Goal: Transaction & Acquisition: Purchase product/service

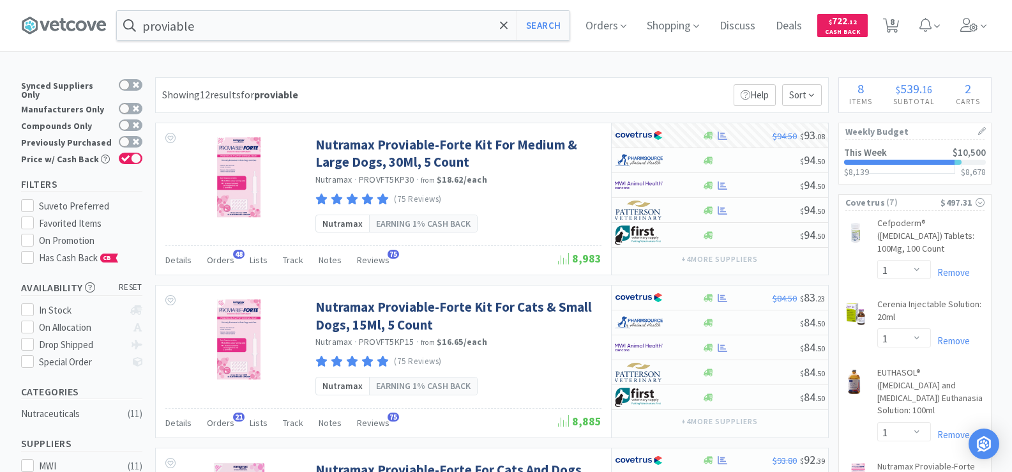
select select "1"
select select "4"
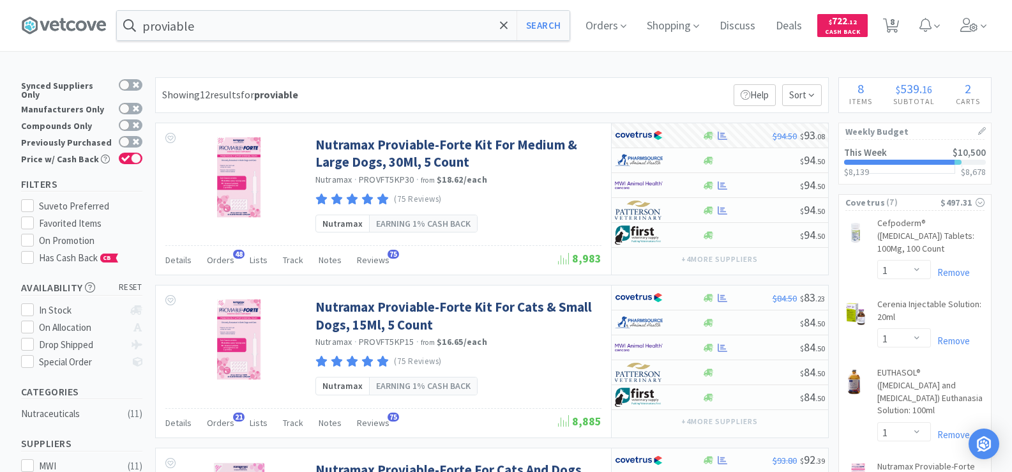
select select "1"
click at [224, 20] on input "proviable" at bounding box center [343, 25] width 453 height 29
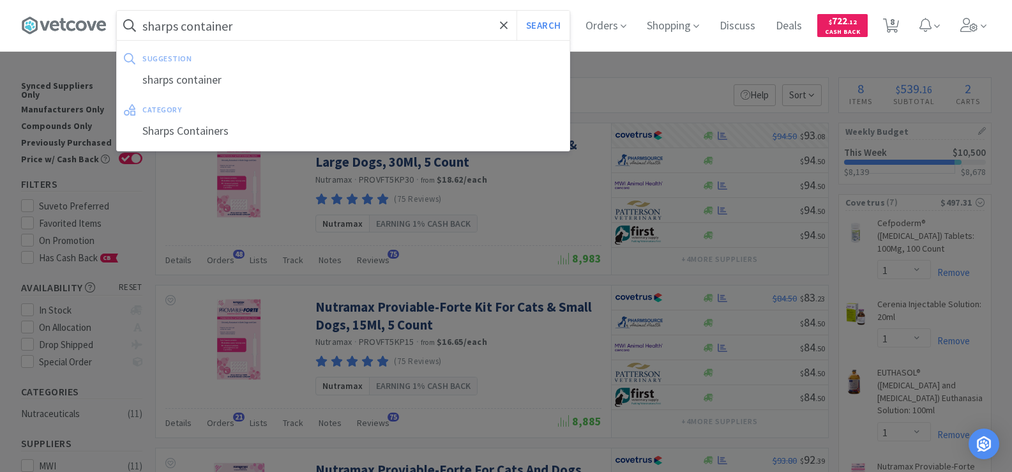
type input "sharps container"
click at [517, 11] on button "Search" at bounding box center [543, 25] width 53 height 29
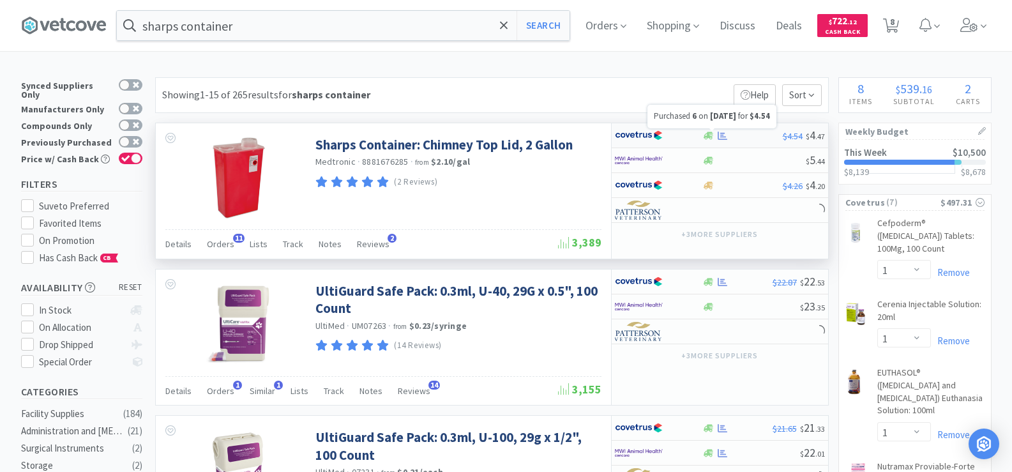
click at [719, 133] on icon at bounding box center [723, 136] width 10 height 10
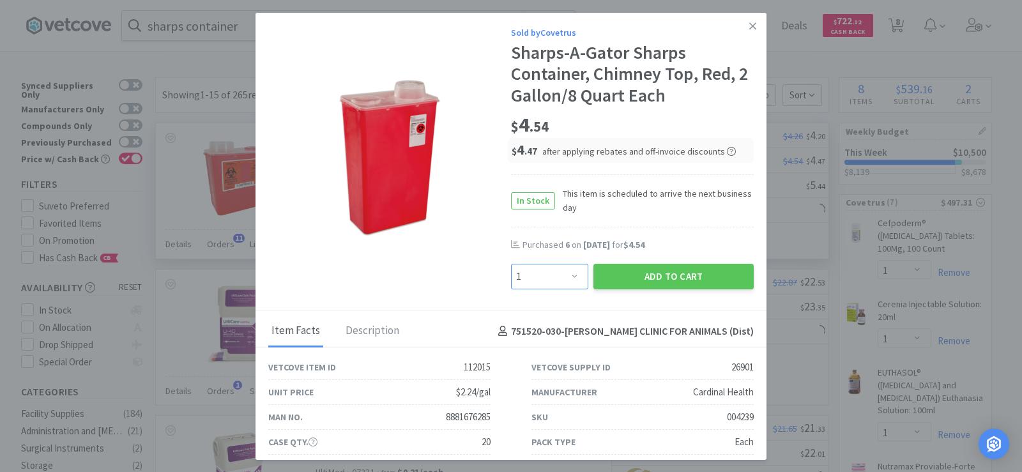
click at [573, 285] on select "Enter Quantity 1 2 3 4 5 6 7 8 9 10 11 12 13 14 15 16 17 18 19 20 Enter Quantity" at bounding box center [549, 277] width 77 height 26
select select "6"
click at [511, 264] on select "Enter Quantity 1 2 3 4 5 6 7 8 9 10 11 12 13 14 15 16 17 18 19 20 Enter Quantity" at bounding box center [549, 277] width 77 height 26
click at [656, 269] on button "Add to Cart" at bounding box center [673, 277] width 160 height 26
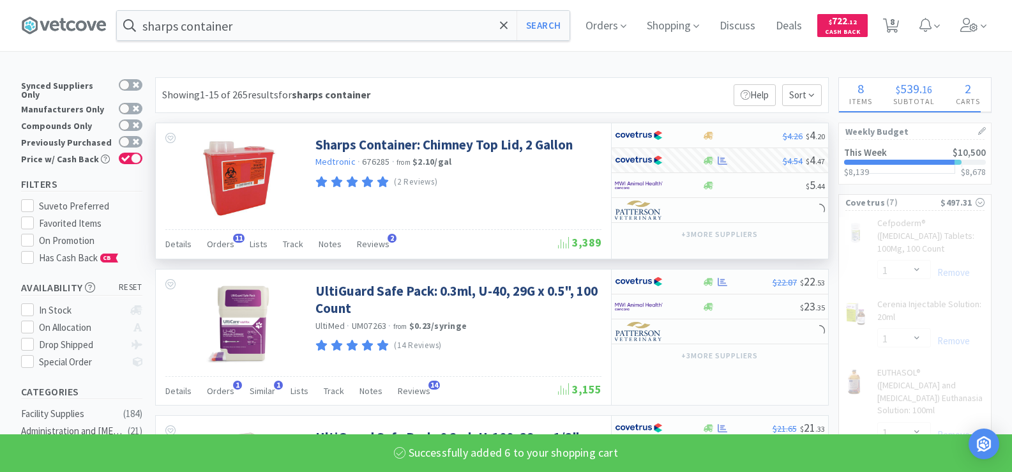
select select "6"
select select "1"
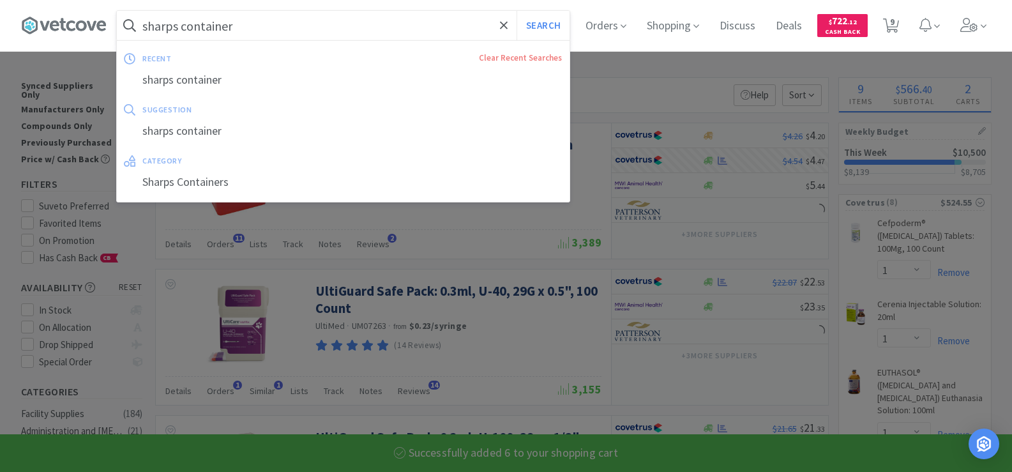
click at [277, 24] on input "sharps container" at bounding box center [343, 25] width 453 height 29
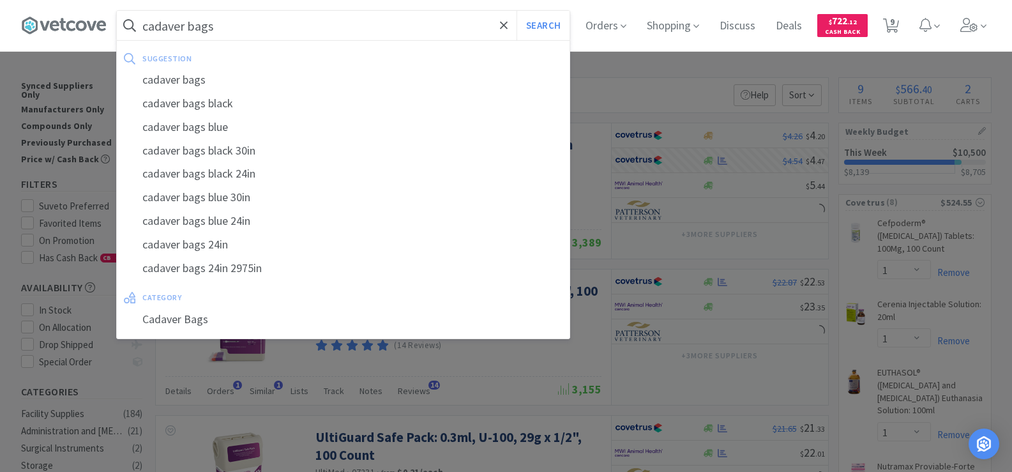
type input "cadaver bags"
click at [517, 11] on button "Search" at bounding box center [543, 25] width 53 height 29
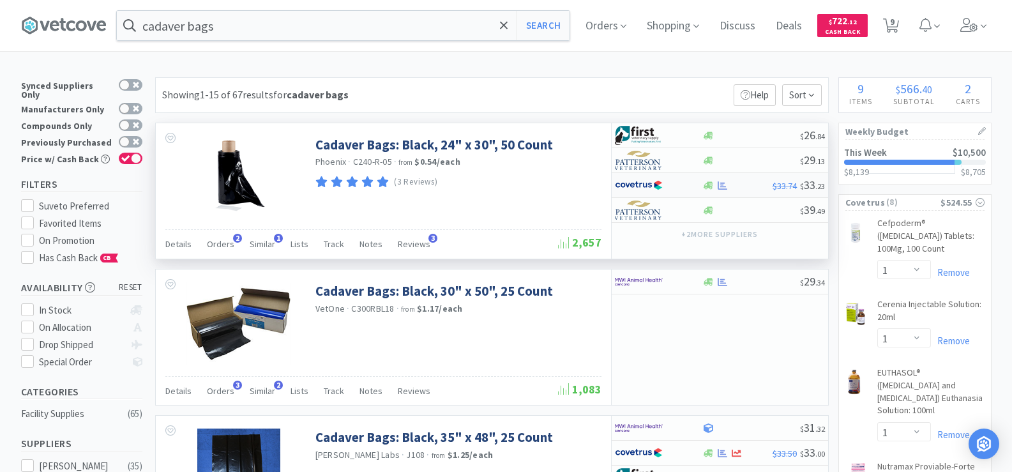
click at [717, 185] on div at bounding box center [722, 186] width 13 height 10
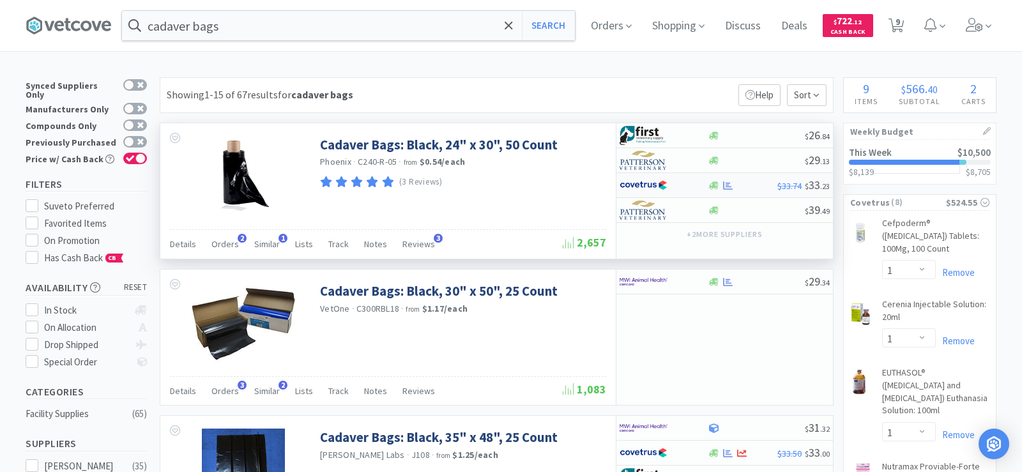
select select "1"
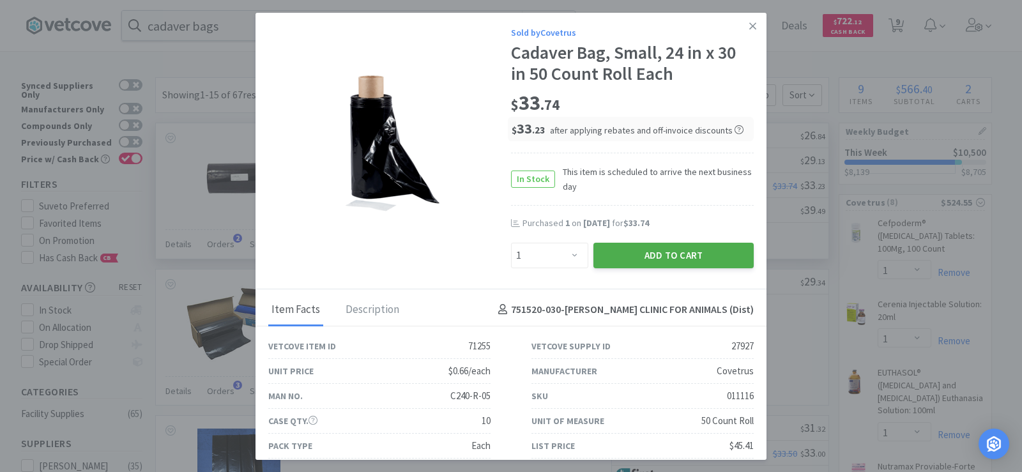
click at [689, 265] on button "Add to Cart" at bounding box center [673, 256] width 160 height 26
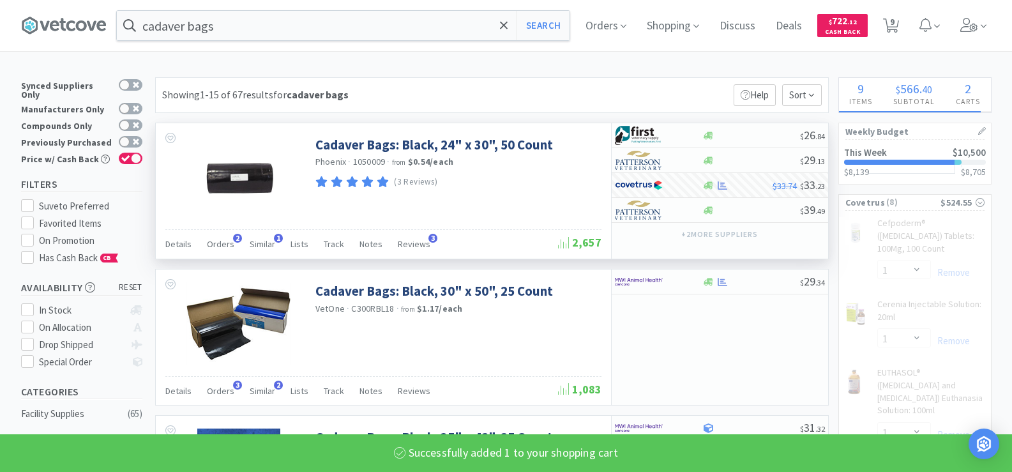
select select "1"
select select "4"
select select "1"
select select "6"
select select "1"
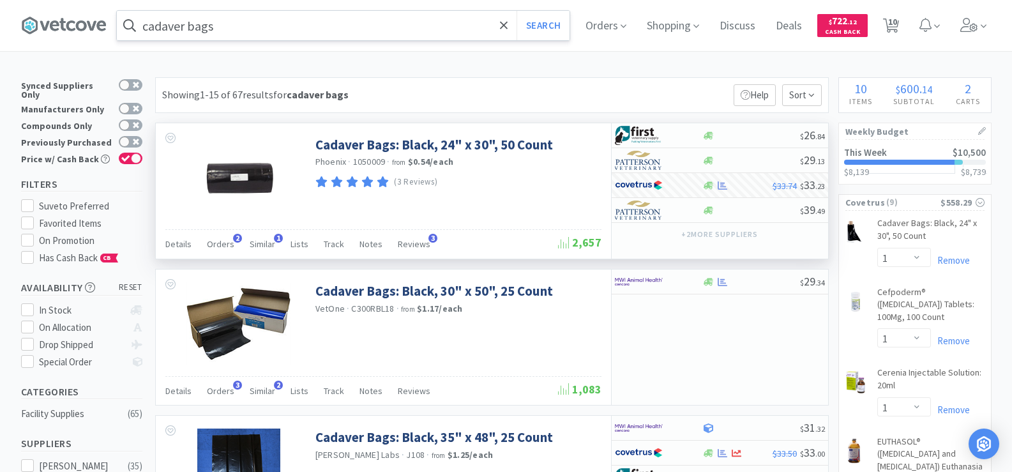
click at [235, 26] on input "cadaver bags" at bounding box center [343, 25] width 453 height 29
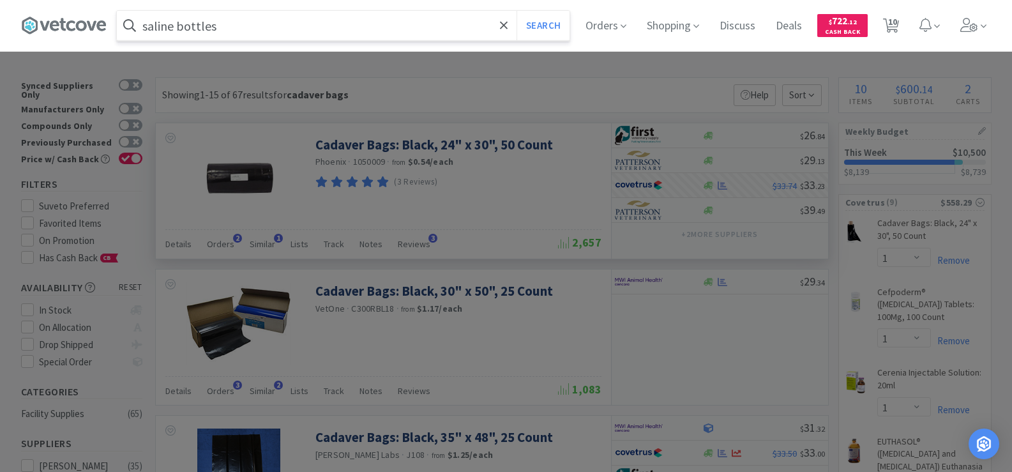
type input "saline bottles"
click at [517, 11] on button "Search" at bounding box center [543, 25] width 53 height 29
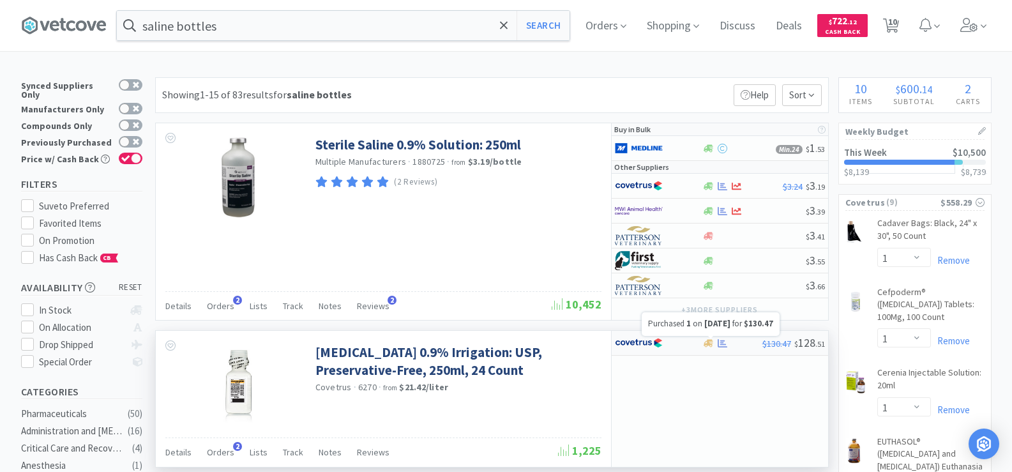
click at [723, 344] on icon at bounding box center [723, 343] width 10 height 8
select select "1"
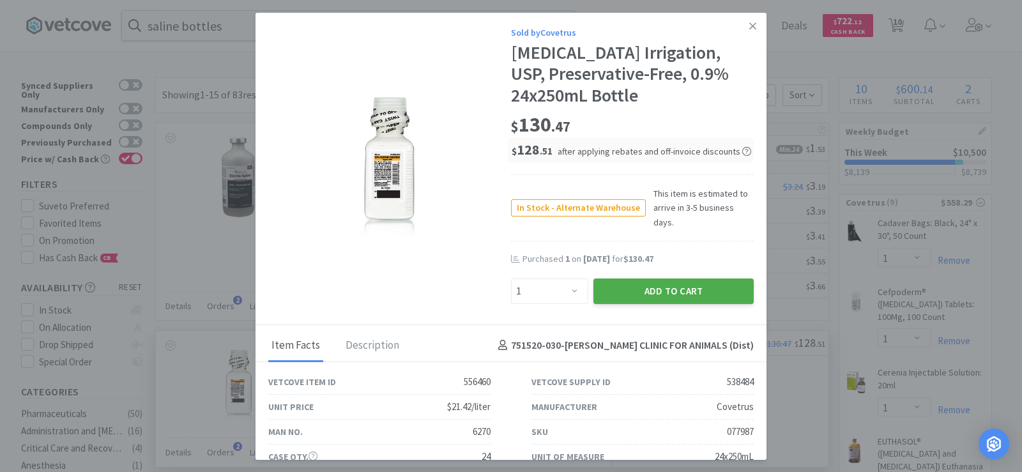
click at [663, 278] on button "Add to Cart" at bounding box center [673, 291] width 160 height 26
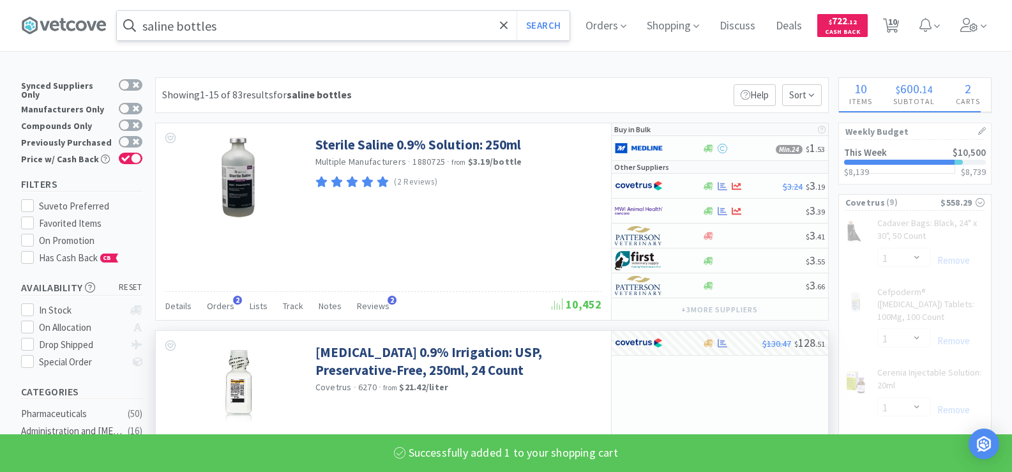
select select "1"
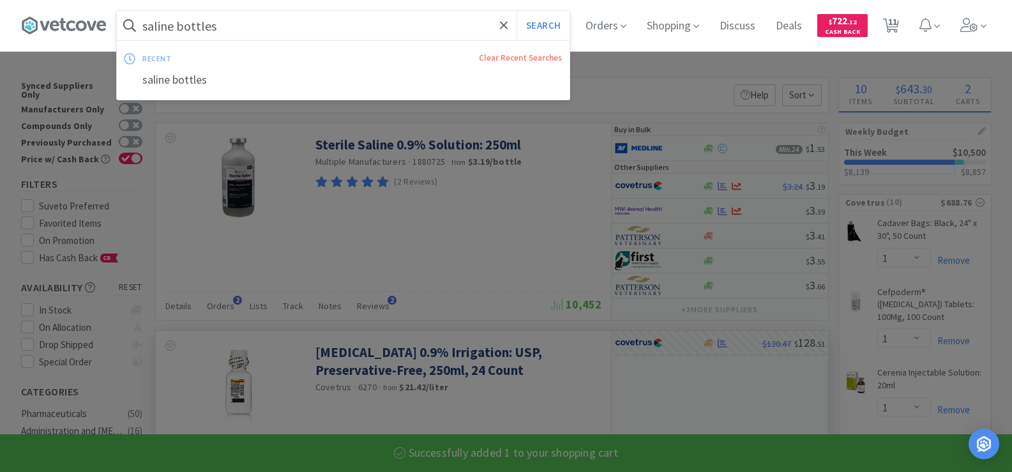
click at [228, 38] on input "saline bottles" at bounding box center [343, 25] width 453 height 29
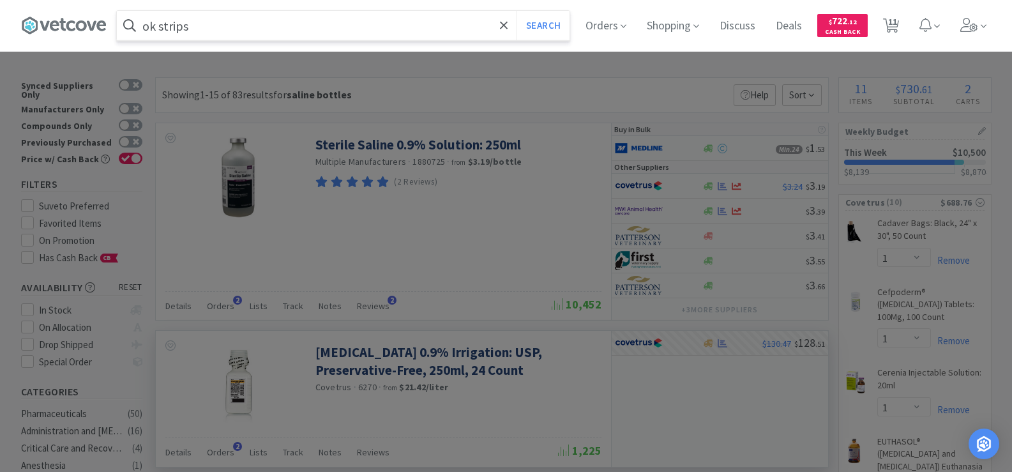
type input "ok strips"
click at [517, 11] on button "Search" at bounding box center [543, 25] width 53 height 29
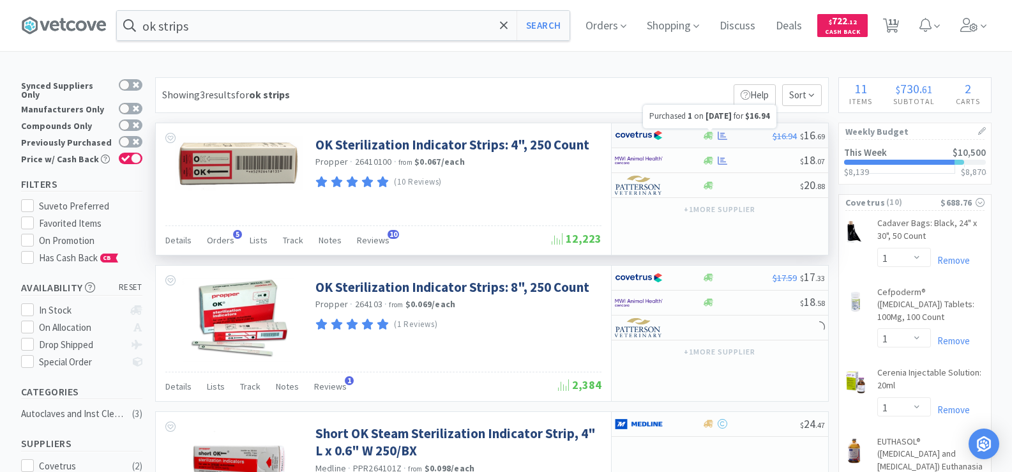
click at [724, 131] on icon at bounding box center [723, 136] width 10 height 10
select select "1"
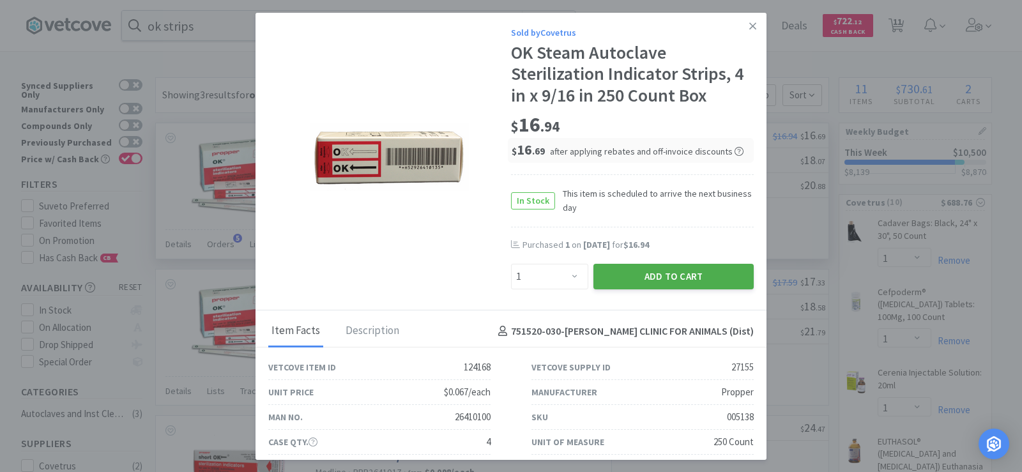
click at [692, 273] on button "Add to Cart" at bounding box center [673, 277] width 160 height 26
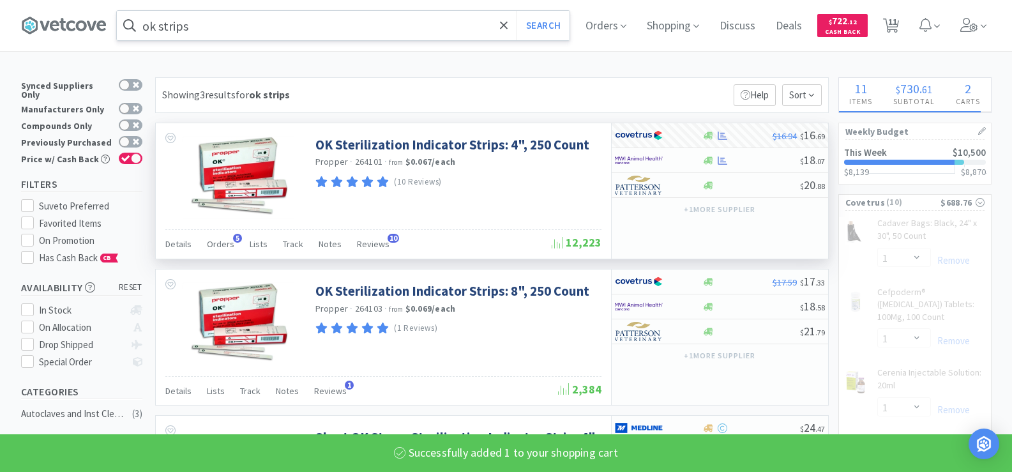
click at [237, 29] on input "ok strips" at bounding box center [343, 25] width 453 height 29
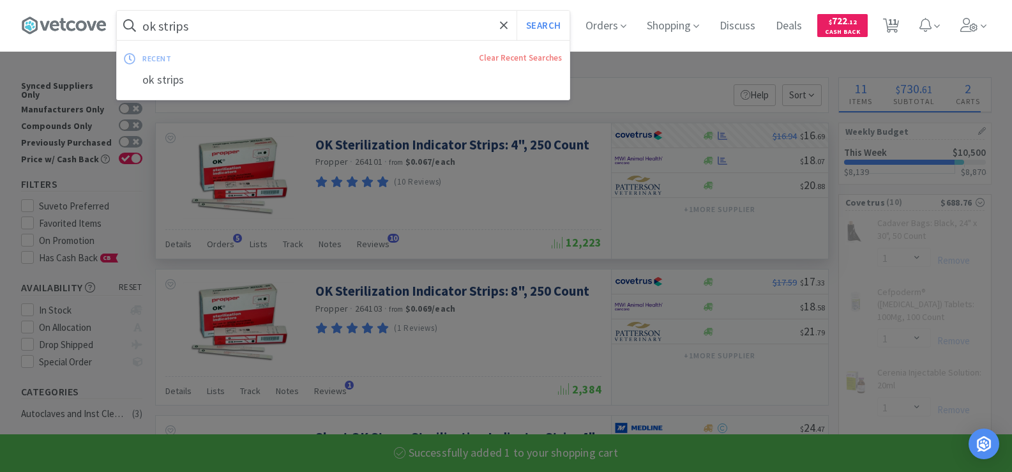
select select "1"
select select "4"
select select "1"
select select "6"
select select "1"
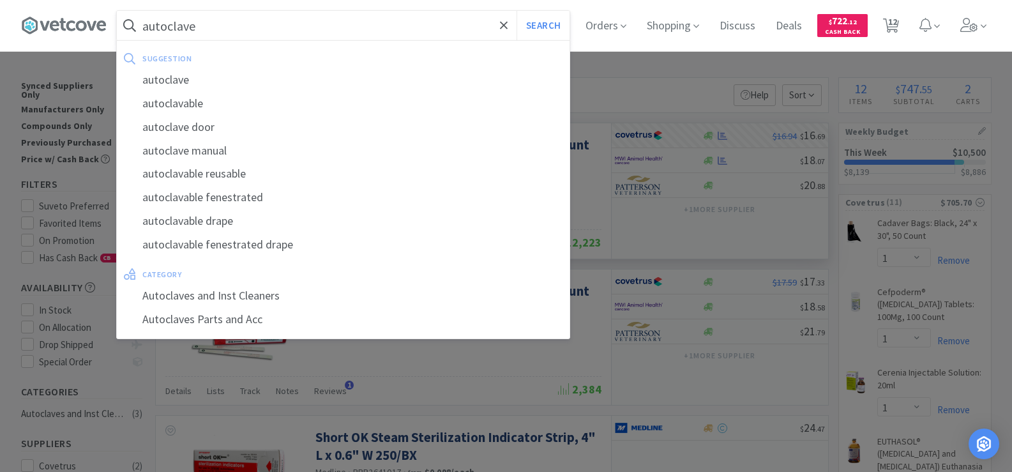
type input "autoclave"
click at [517, 11] on button "Search" at bounding box center [543, 25] width 53 height 29
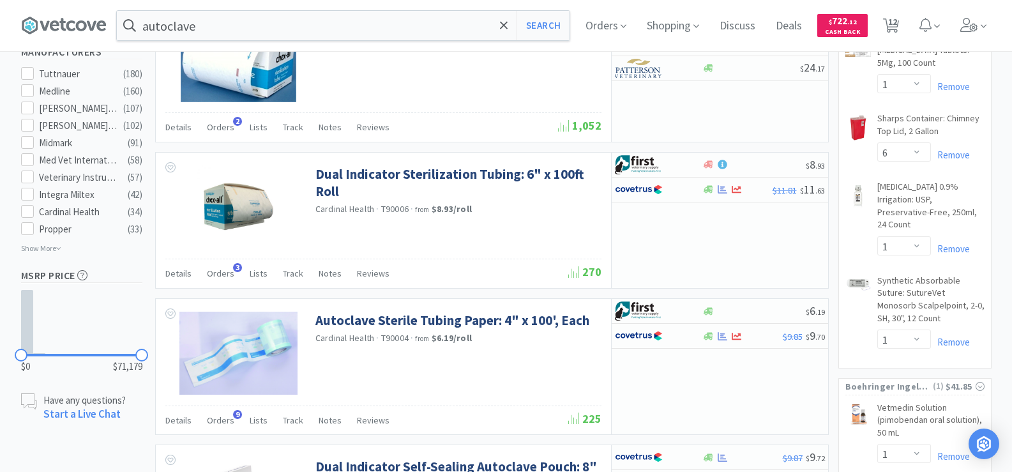
scroll to position [766, 0]
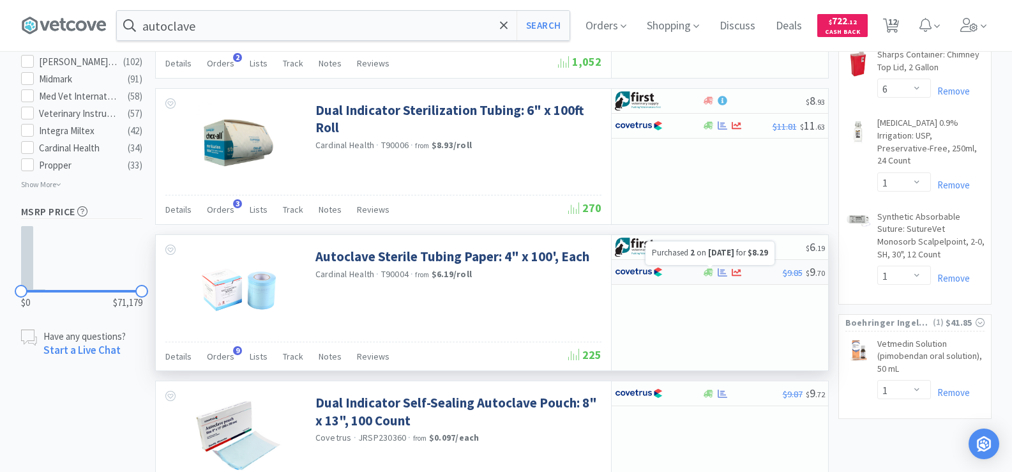
click at [721, 272] on icon at bounding box center [723, 272] width 10 height 8
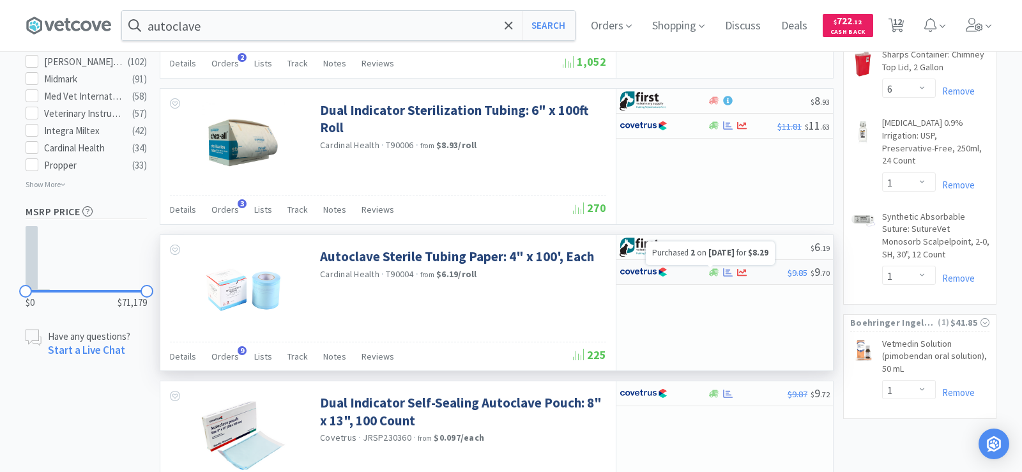
select select "1"
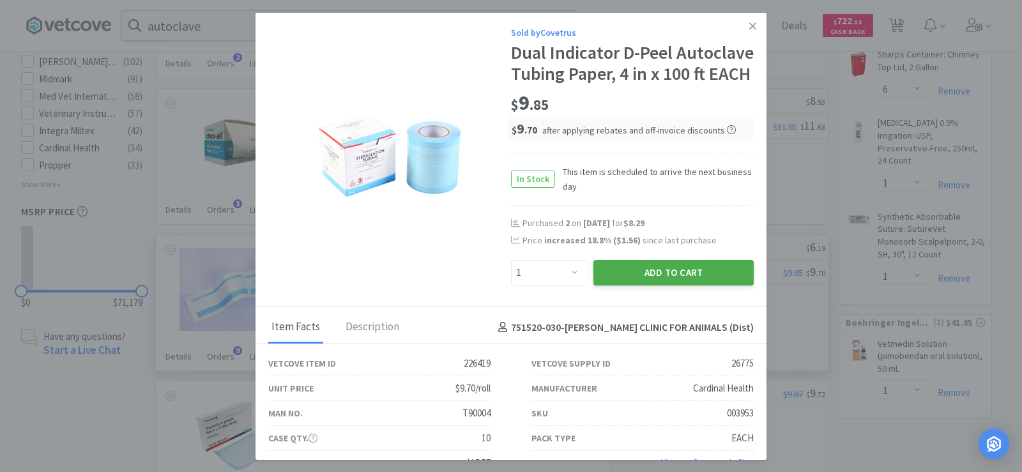
click at [713, 285] on button "Add to Cart" at bounding box center [673, 273] width 160 height 26
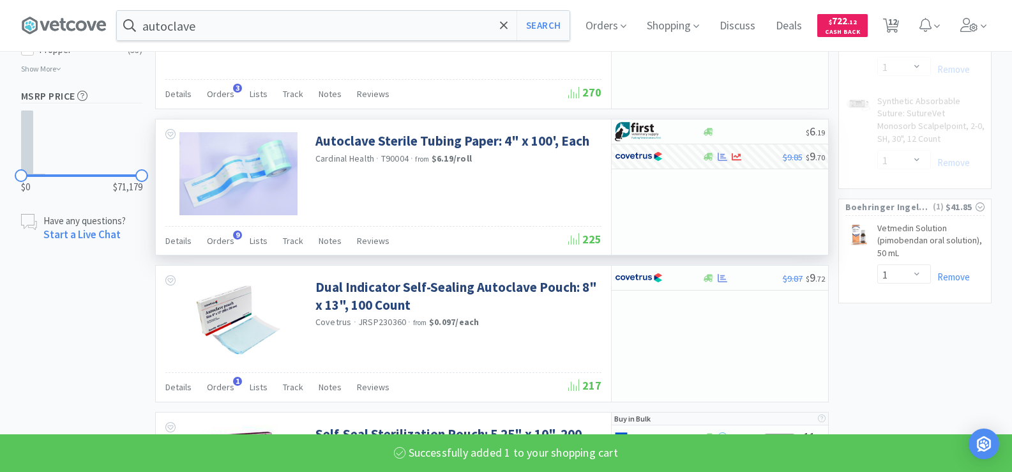
select select "1"
select select "4"
select select "1"
select select "6"
select select "1"
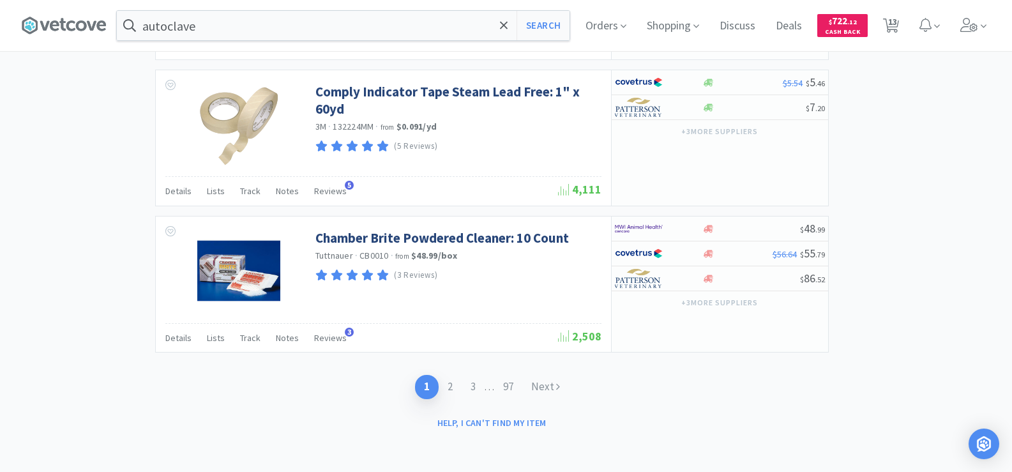
scroll to position [2143, 0]
click at [450, 382] on link "2" at bounding box center [450, 387] width 23 height 24
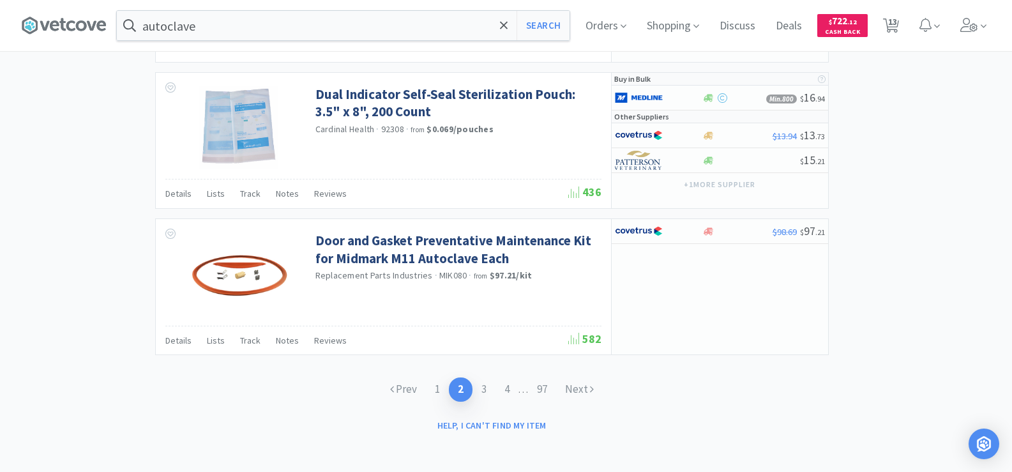
scroll to position [1974, 0]
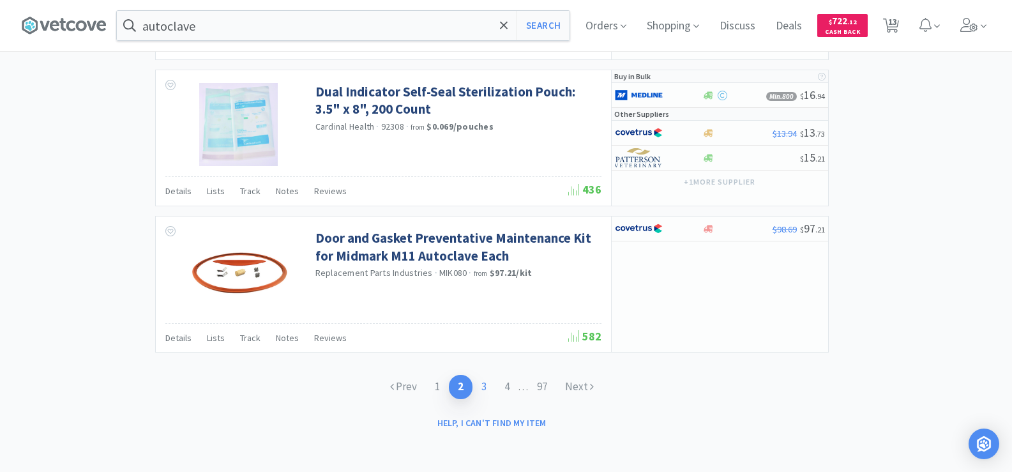
click at [483, 386] on link "3" at bounding box center [483, 387] width 23 height 24
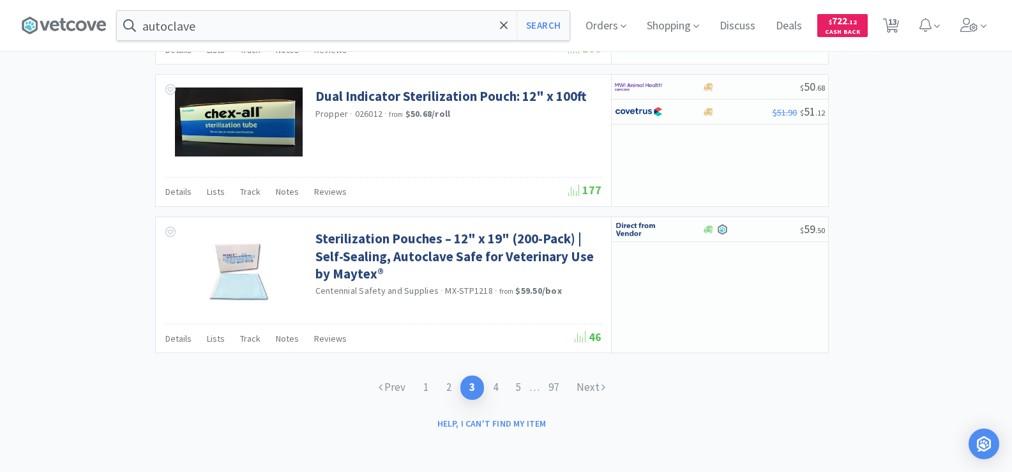
scroll to position [1951, 0]
click at [427, 388] on link "1" at bounding box center [425, 387] width 23 height 24
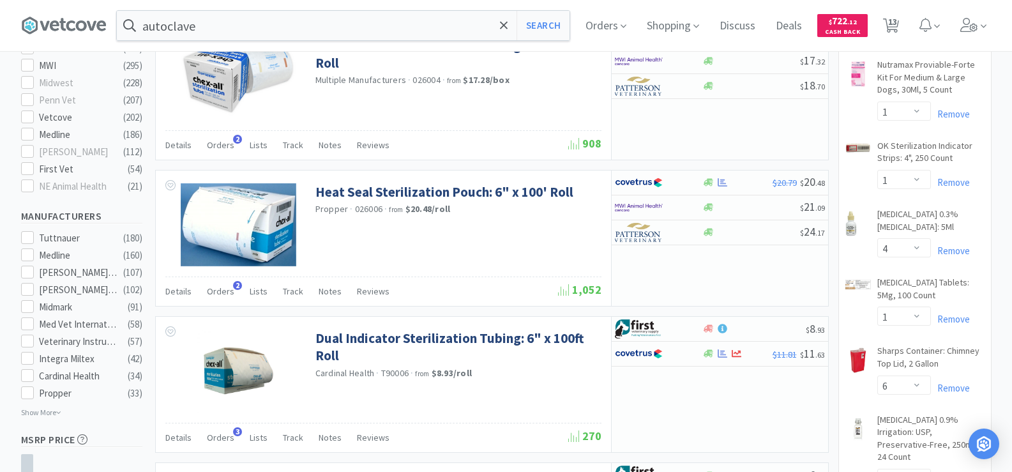
scroll to position [702, 0]
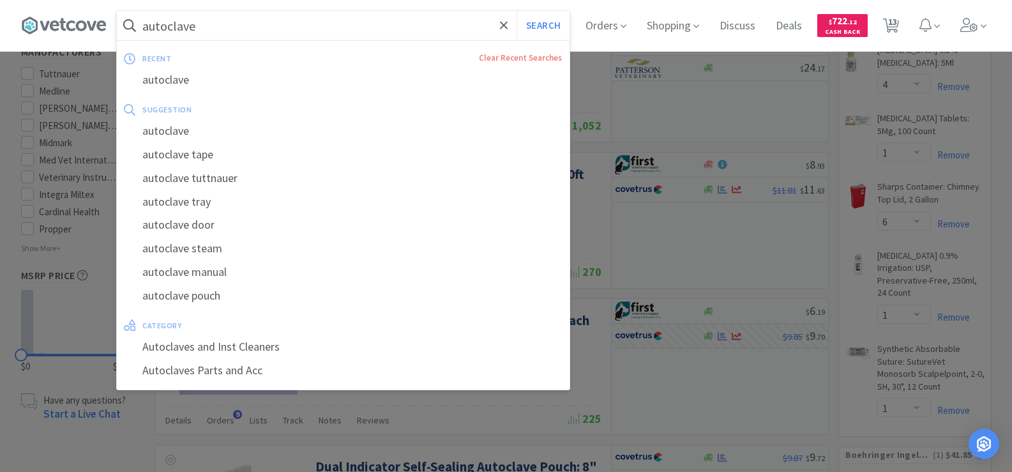
click at [230, 24] on input "autoclave" at bounding box center [343, 25] width 453 height 29
click at [231, 26] on input "autoclave" at bounding box center [343, 25] width 453 height 29
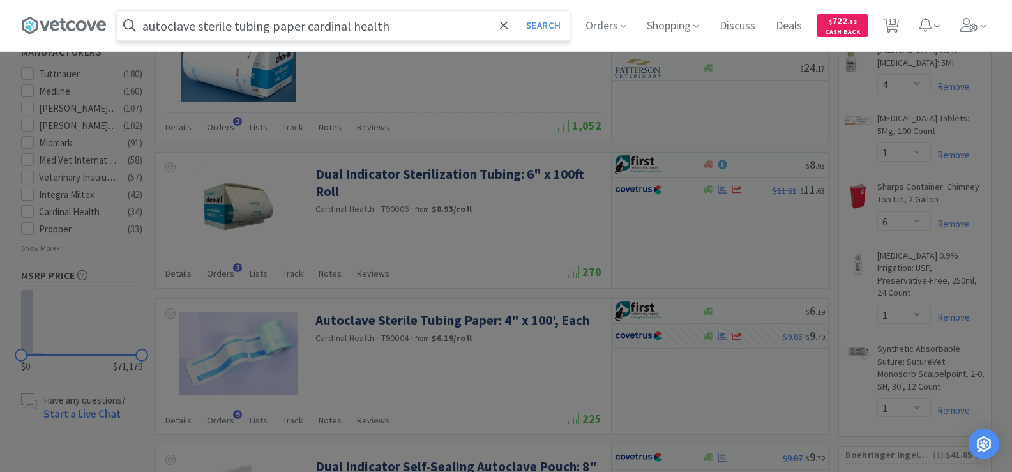
click at [517, 11] on button "Search" at bounding box center [543, 25] width 53 height 29
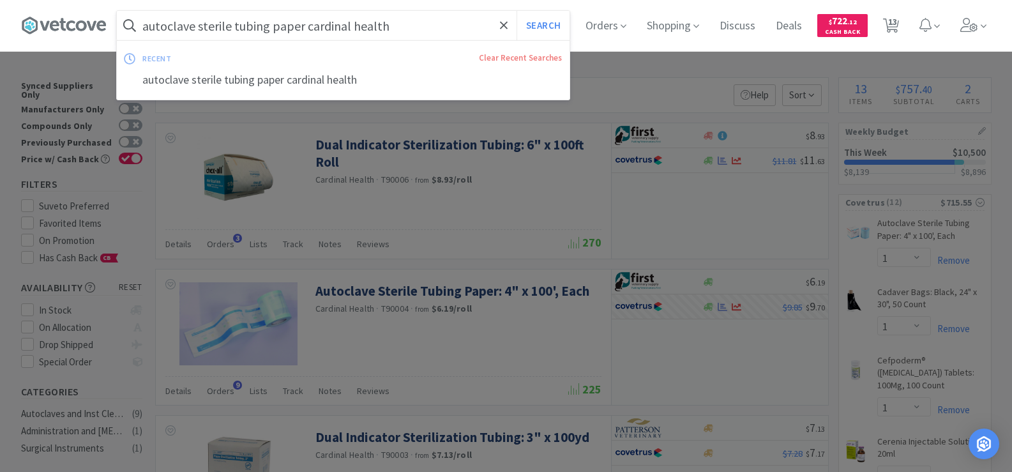
click at [398, 33] on input "autoclave sterile tubing paper cardinal health" at bounding box center [343, 25] width 453 height 29
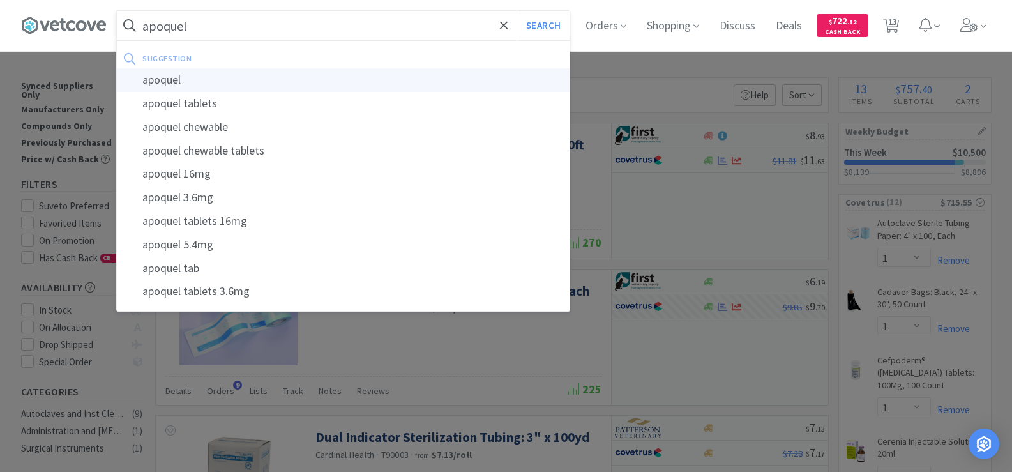
type input "apoquel"
click at [204, 77] on div "apoquel" at bounding box center [343, 80] width 453 height 24
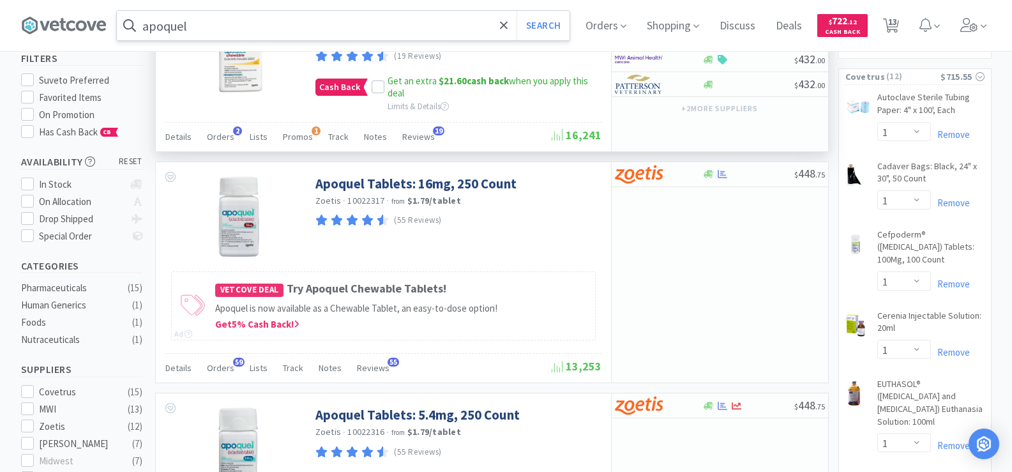
scroll to position [128, 0]
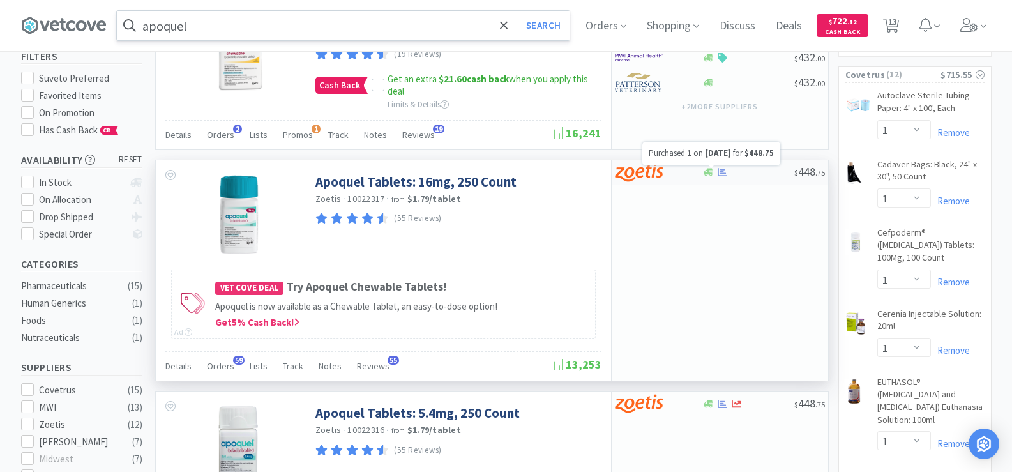
click at [723, 172] on icon at bounding box center [723, 172] width 10 height 10
select select "1"
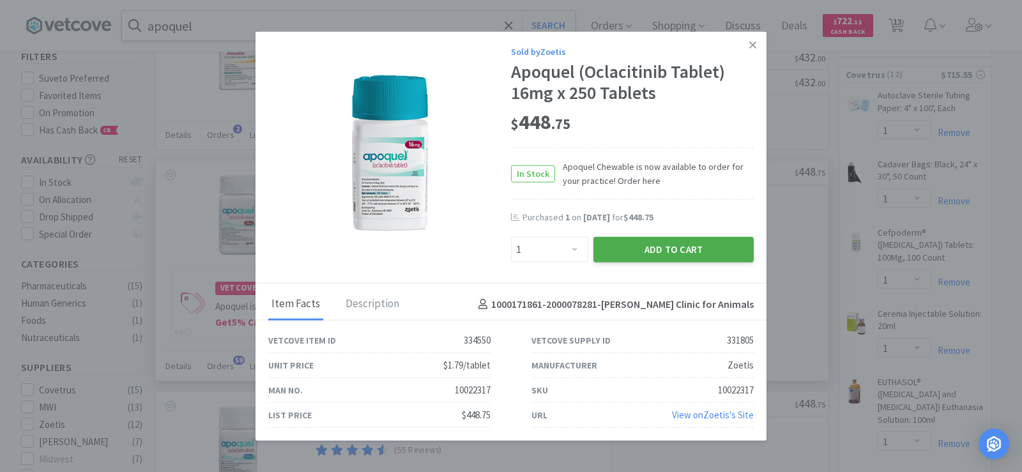
click at [667, 252] on button "Add to Cart" at bounding box center [673, 250] width 160 height 26
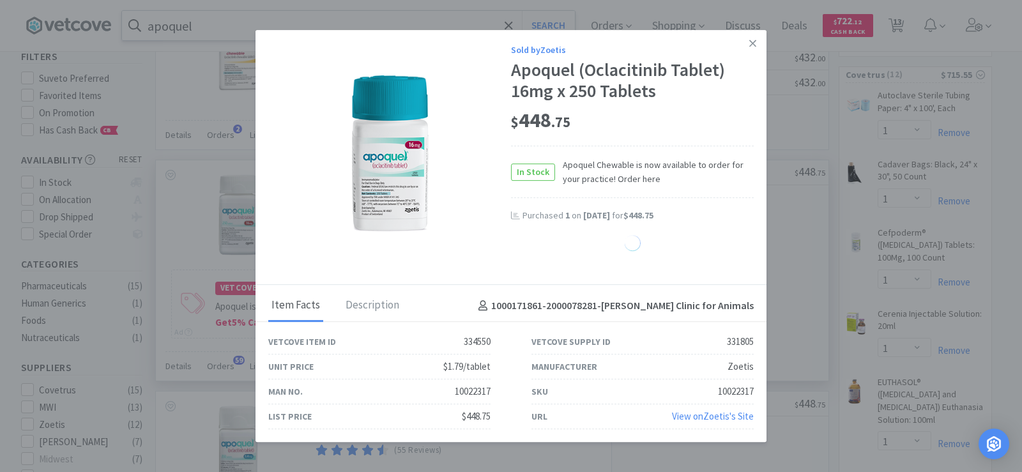
select select "1"
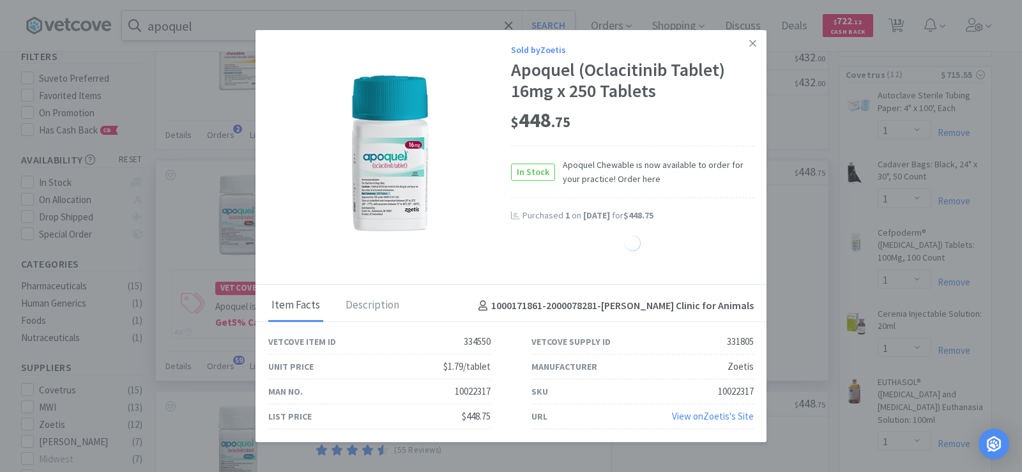
select select "1"
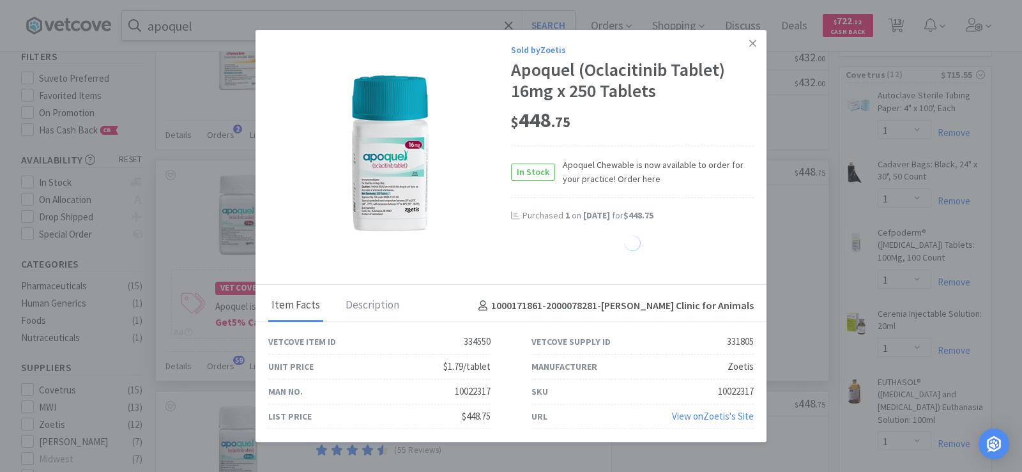
select select "1"
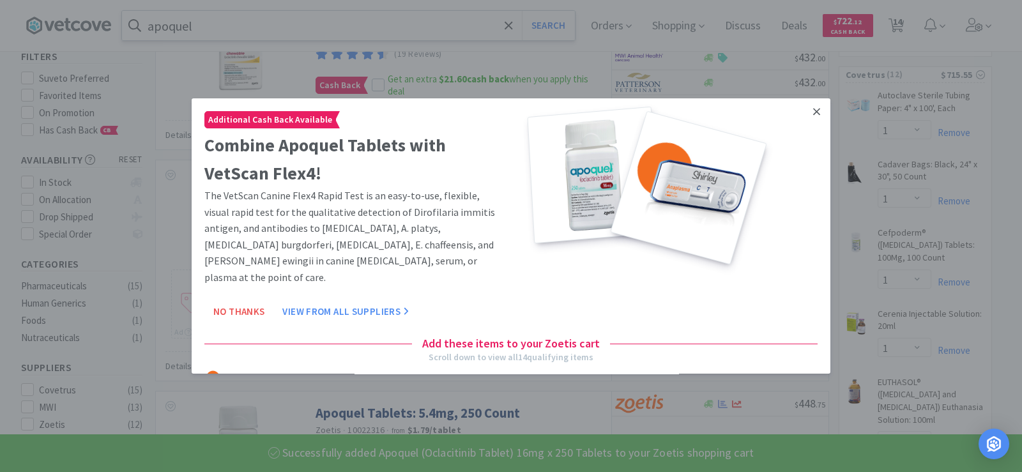
click at [813, 111] on icon at bounding box center [816, 111] width 7 height 7
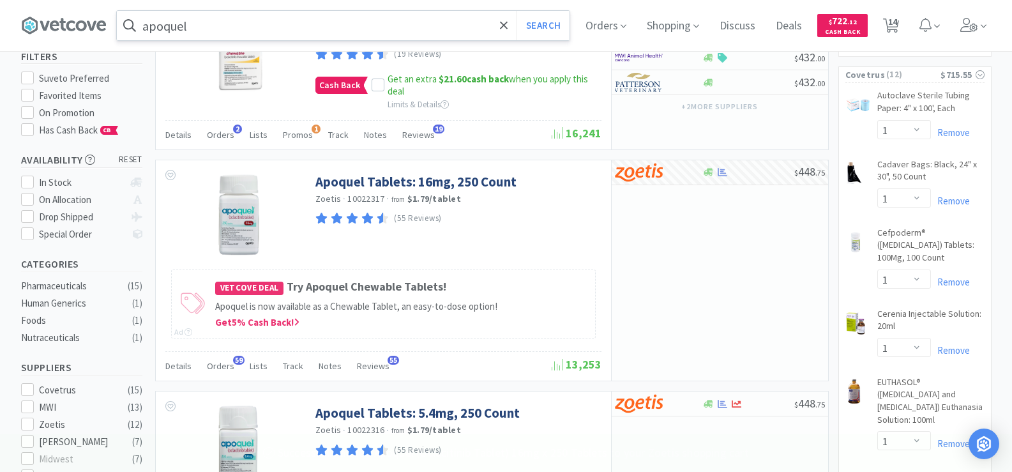
click at [219, 43] on div "apoquel Search Orders Shopping Discuss Discuss Deals Deals $ 722 . 12 Cash Back…" at bounding box center [506, 25] width 971 height 51
click at [218, 33] on input "apoquel" at bounding box center [343, 25] width 453 height 29
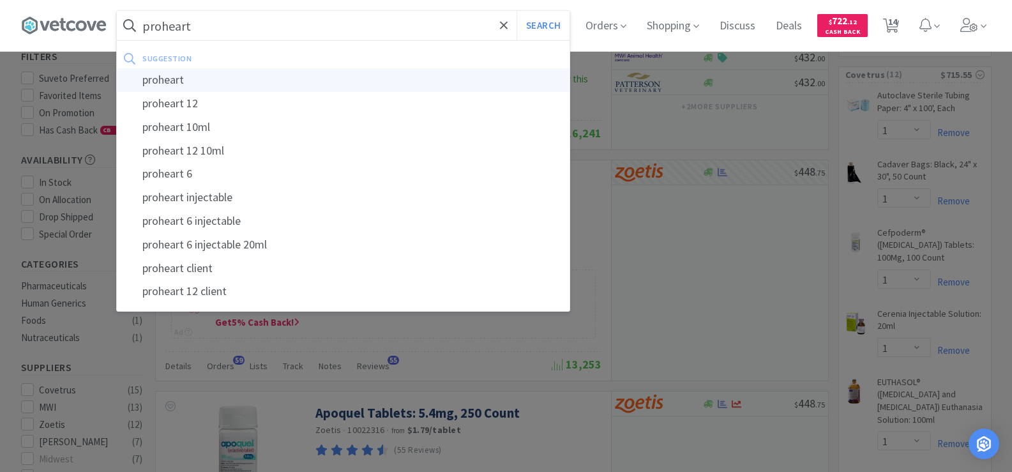
type input "proheart"
click at [165, 77] on div "proheart" at bounding box center [343, 80] width 453 height 24
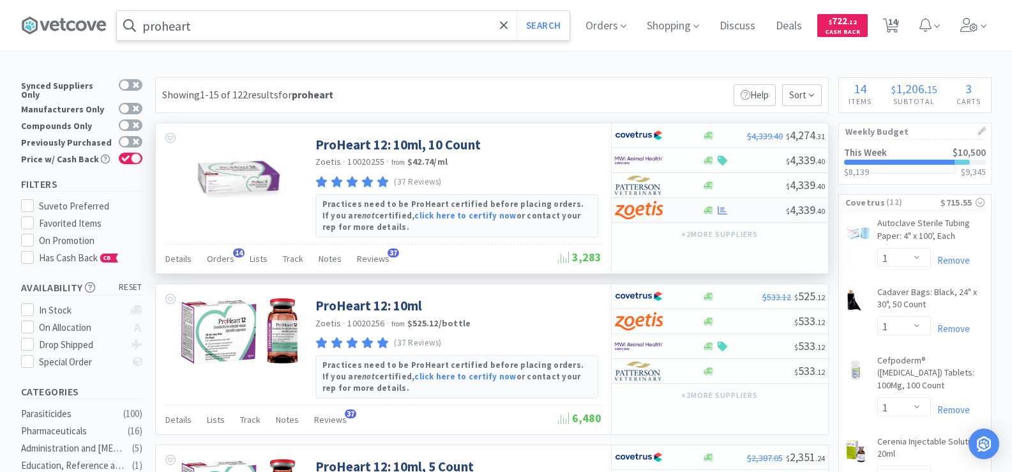
click at [651, 216] on img at bounding box center [639, 209] width 48 height 19
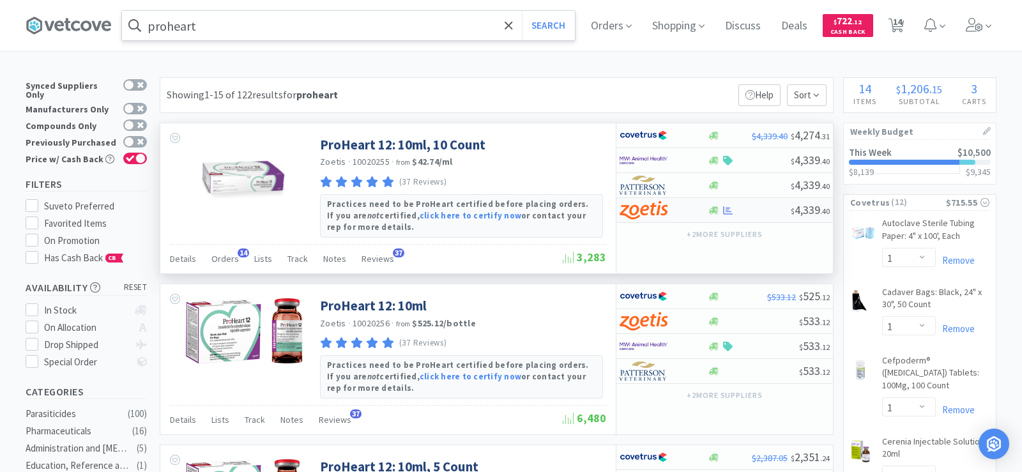
select select "10"
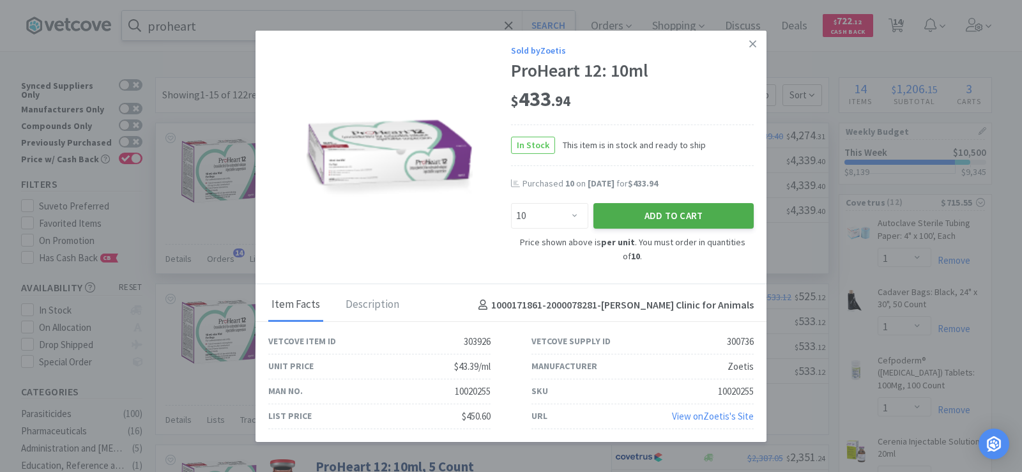
click at [652, 220] on button "Add to Cart" at bounding box center [673, 216] width 160 height 26
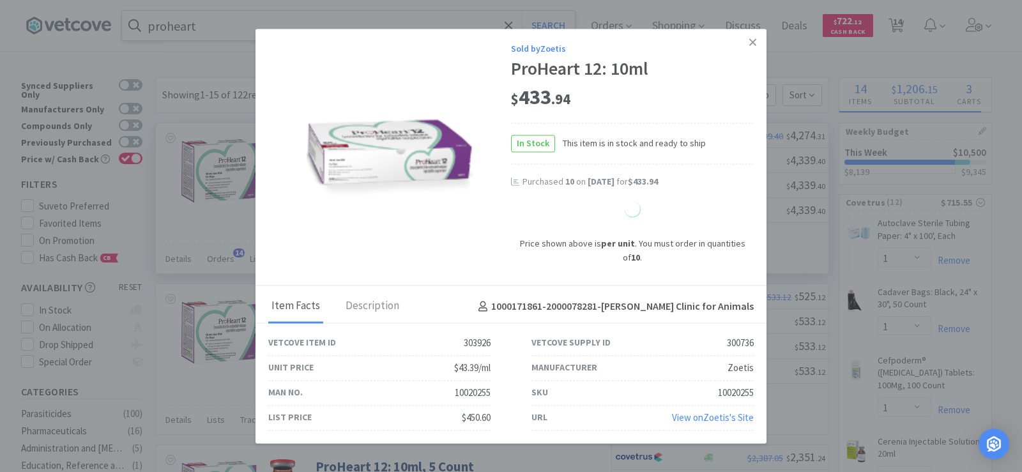
select select "10"
select select "1"
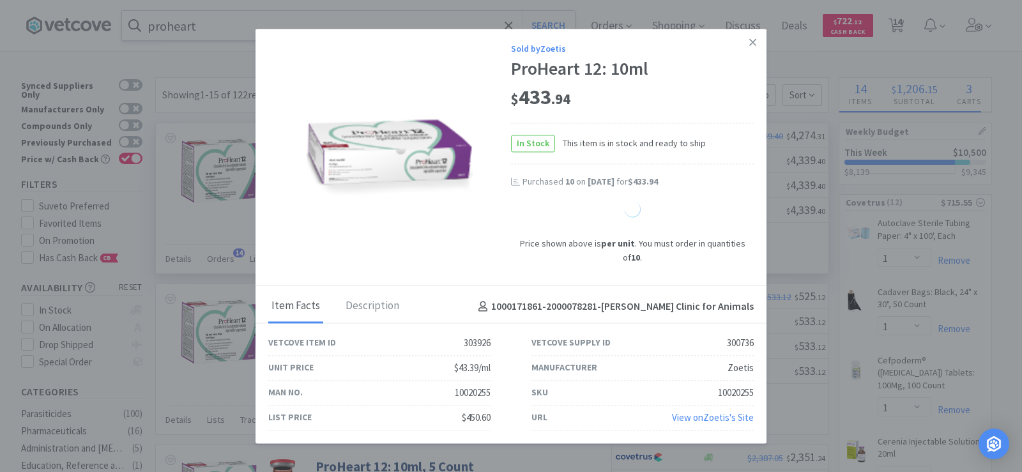
select select "1"
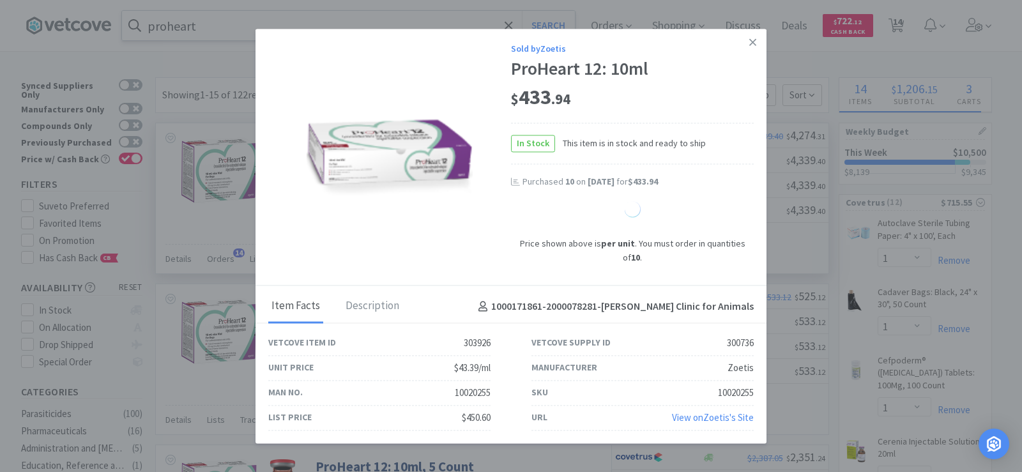
select select "1"
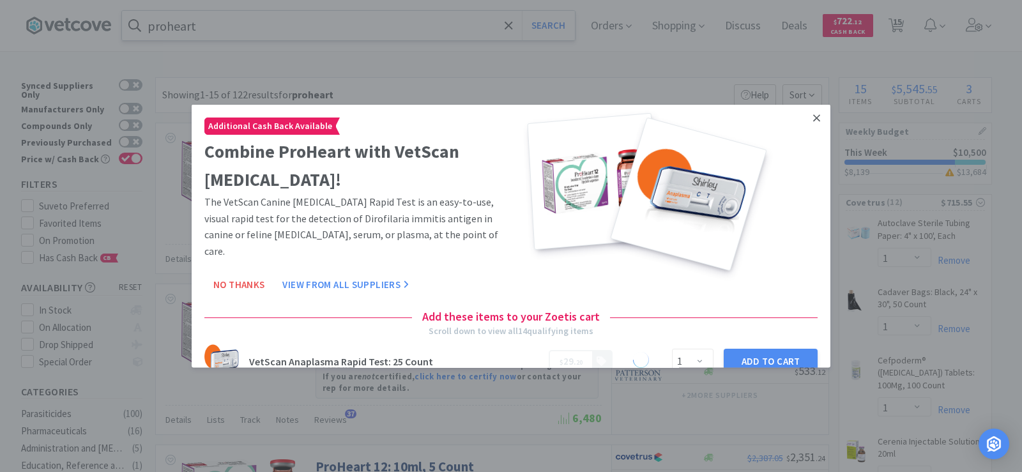
click at [813, 119] on icon at bounding box center [816, 117] width 7 height 11
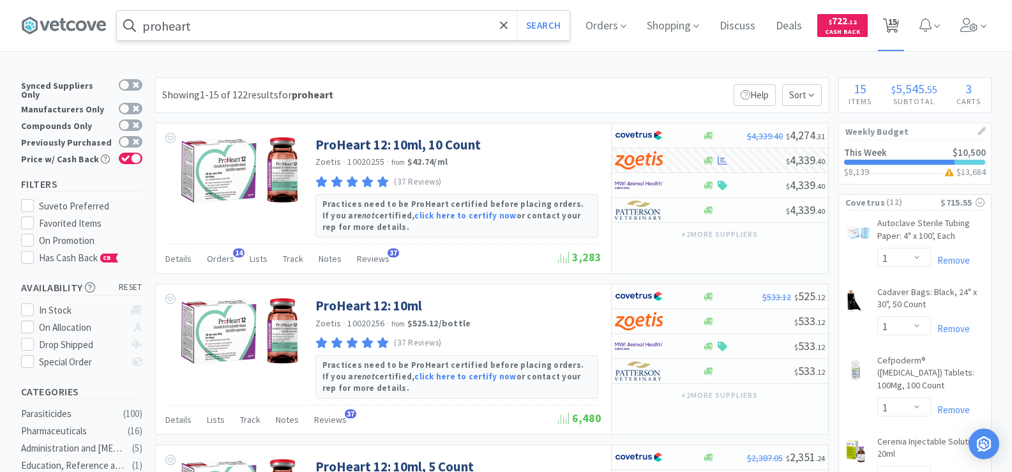
click at [896, 37] on span "15" at bounding box center [892, 21] width 9 height 51
select select "1"
select select "10"
select select "1"
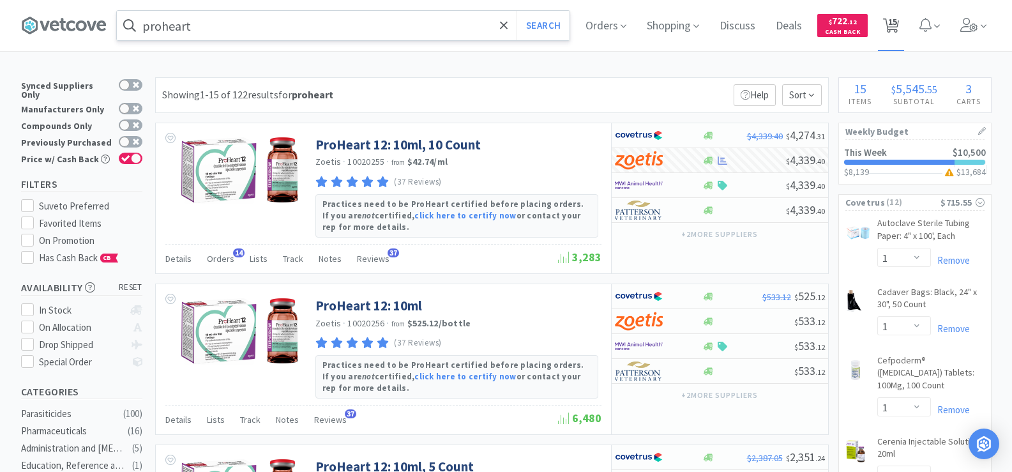
select select "1"
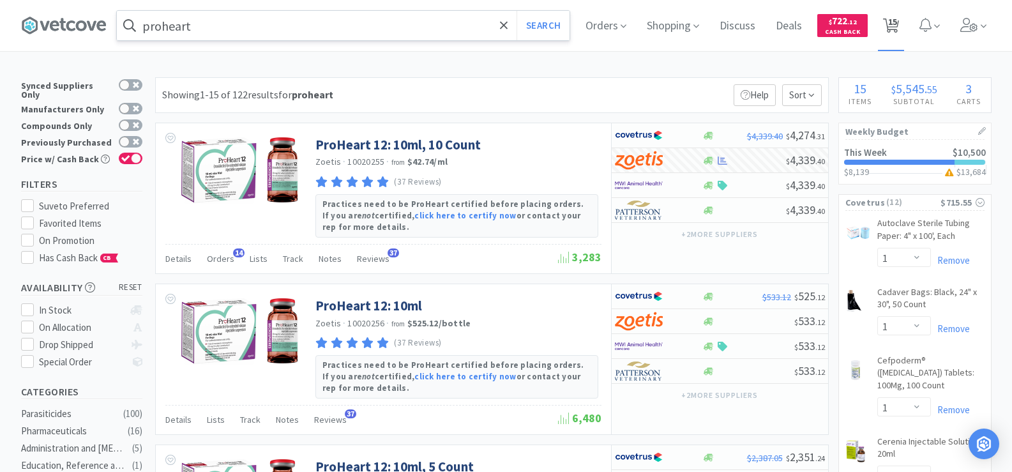
select select "1"
select select "4"
select select "1"
select select "6"
select select "1"
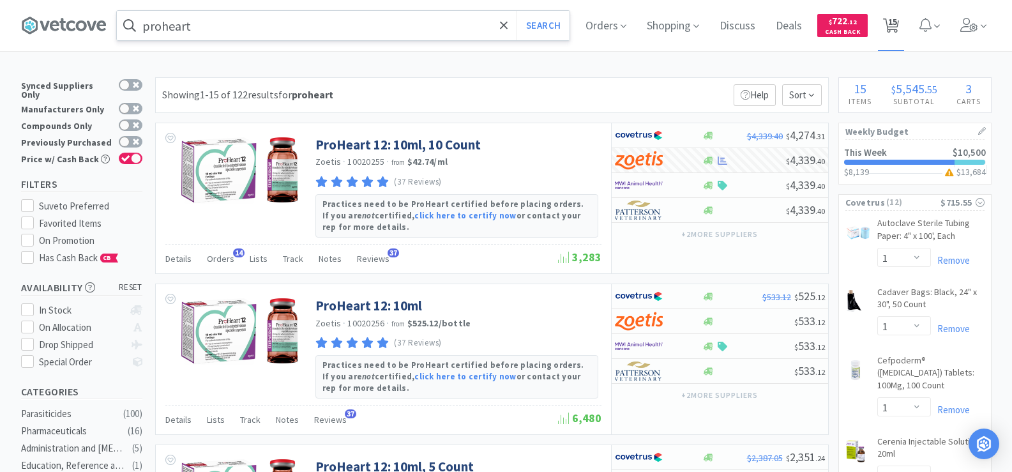
select select "1"
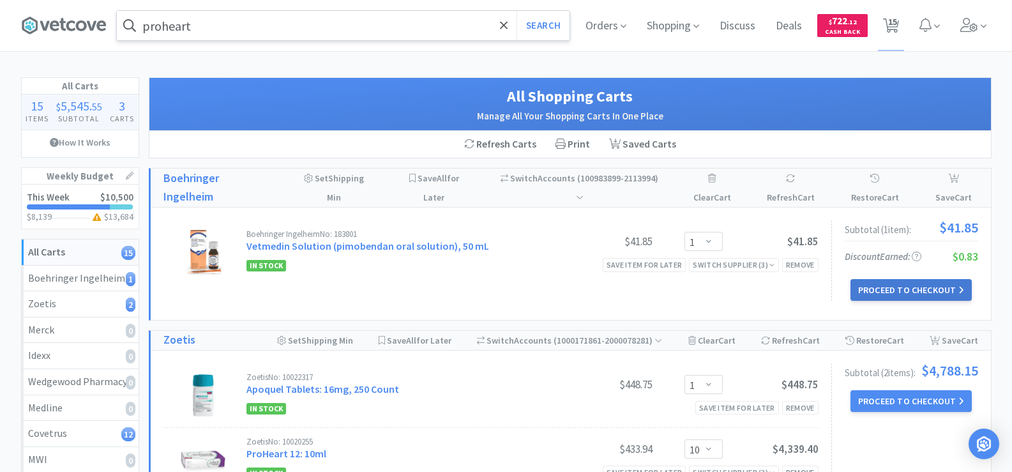
click at [907, 279] on button "Proceed to Checkout" at bounding box center [910, 290] width 121 height 22
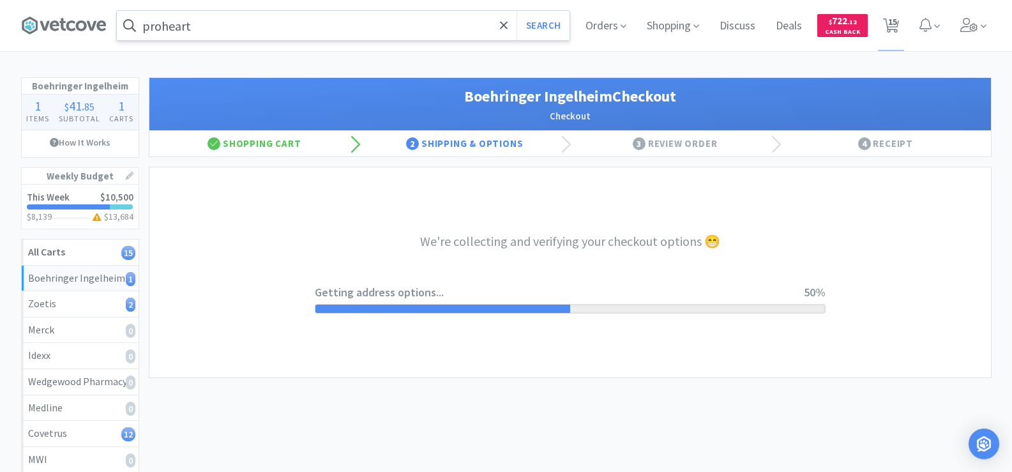
select select "invoice"
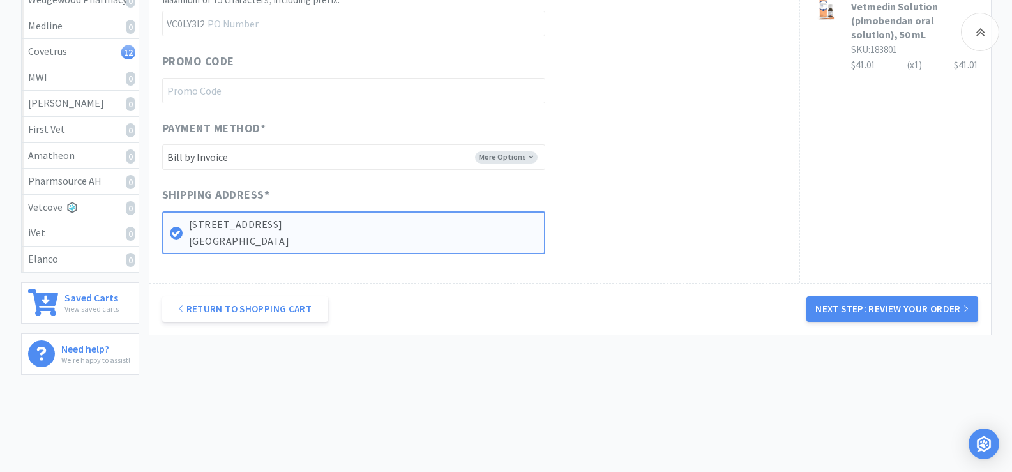
scroll to position [383, 0]
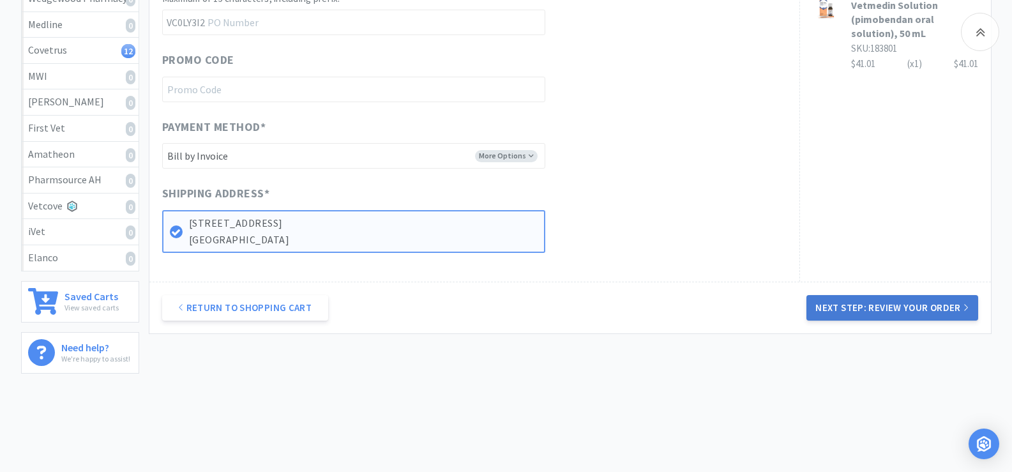
click at [935, 311] on button "Next Step: Review Your Order" at bounding box center [891, 308] width 171 height 26
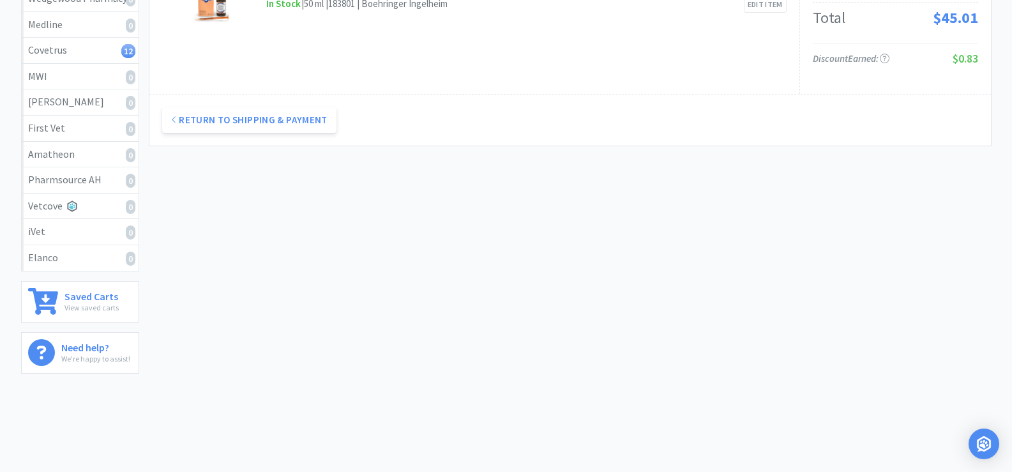
scroll to position [0, 0]
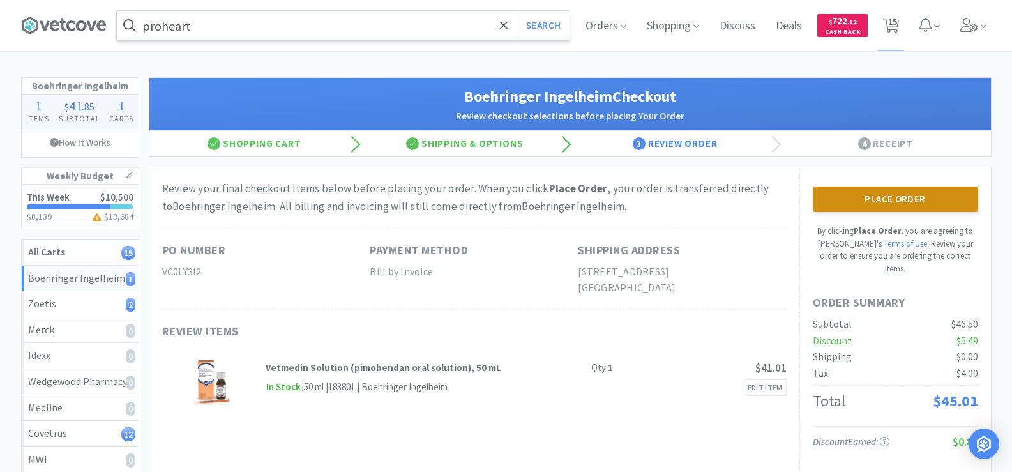
click at [873, 193] on button "Place Order" at bounding box center [895, 199] width 165 height 26
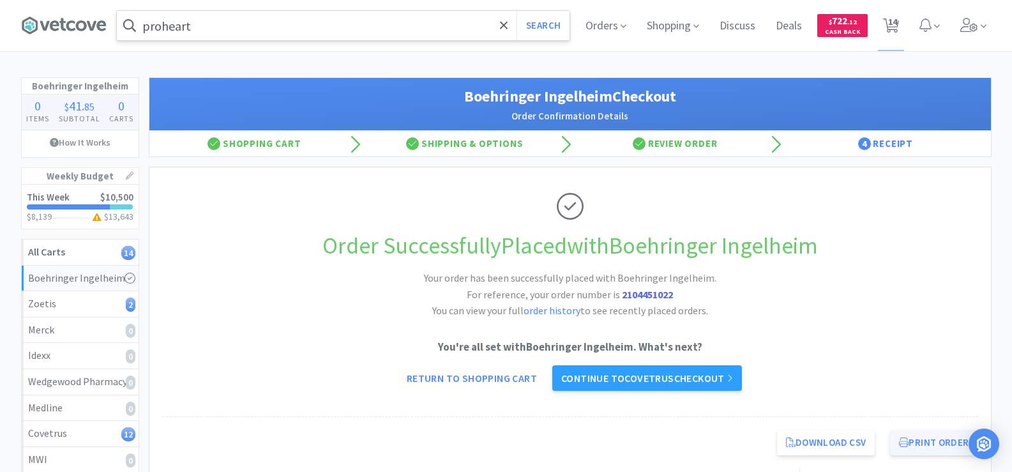
click at [935, 453] on button "Print Order" at bounding box center [933, 443] width 87 height 26
click at [735, 385] on link "Continue to Covetrus checkout" at bounding box center [647, 378] width 190 height 26
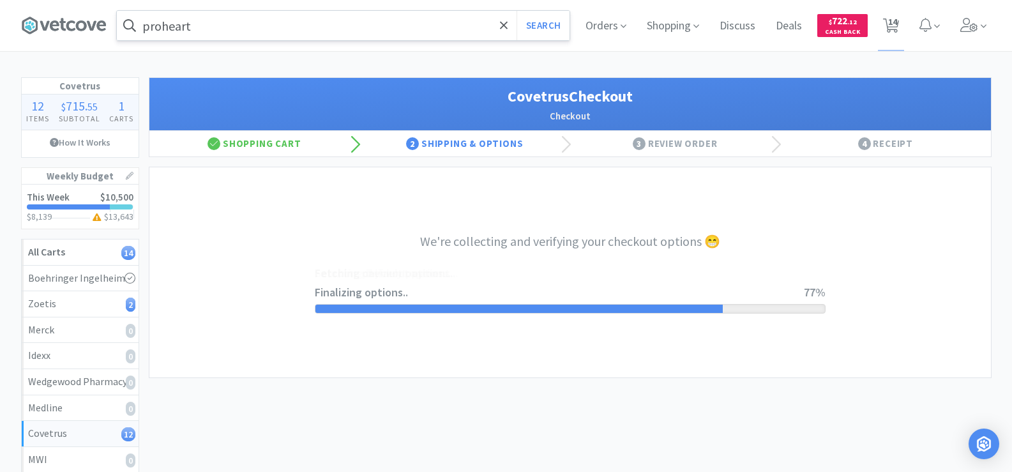
select select "ACCOUNT"
select select "cvt-standard-net"
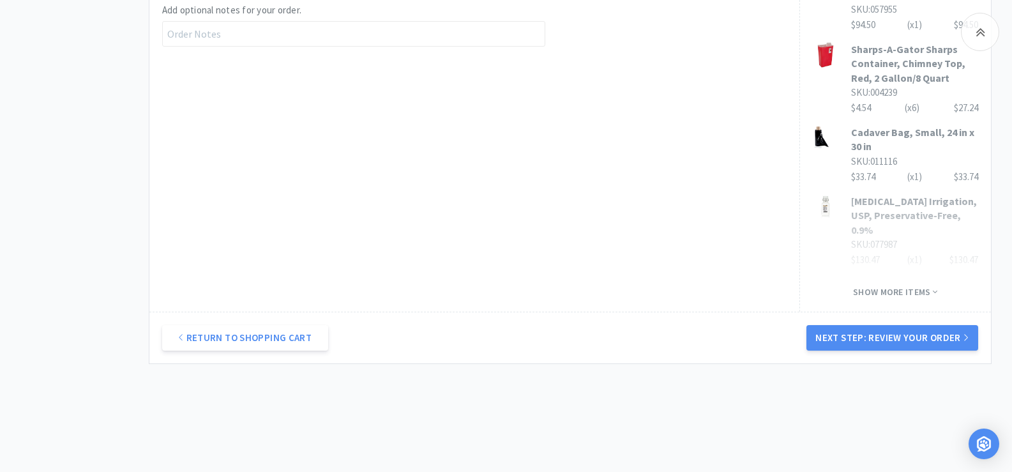
scroll to position [818, 0]
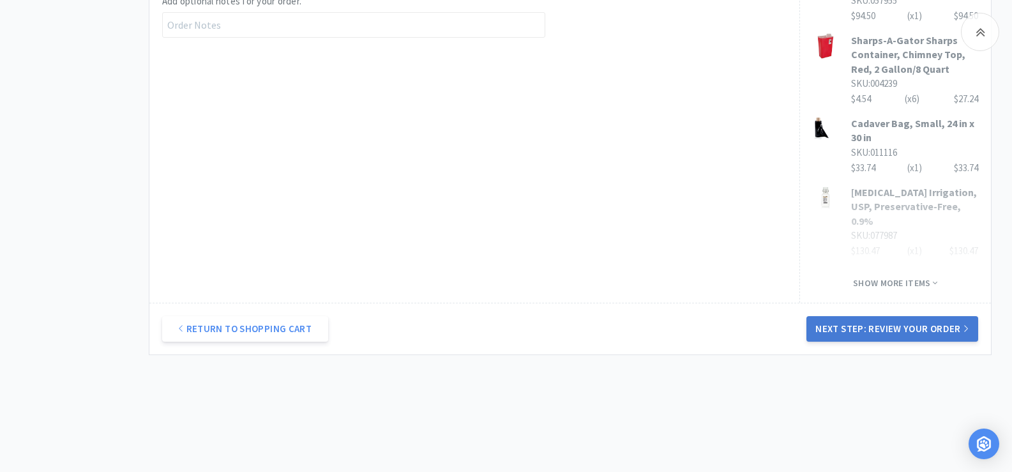
click at [920, 316] on button "Next Step: Review Your Order" at bounding box center [891, 329] width 171 height 26
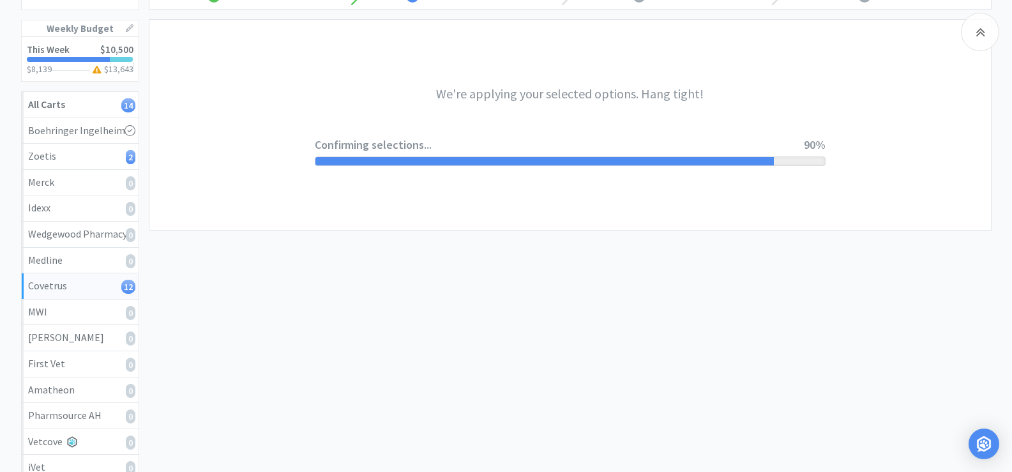
scroll to position [0, 0]
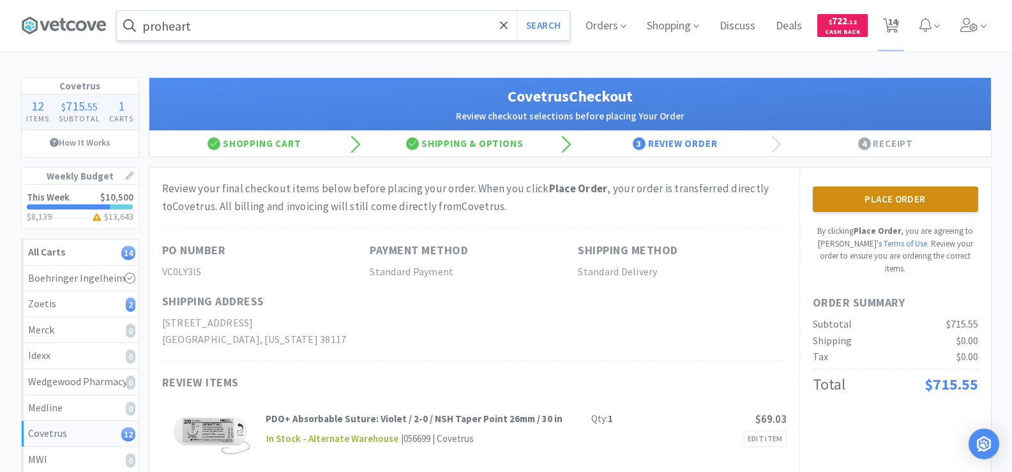
click at [914, 206] on button "Place Order" at bounding box center [895, 199] width 165 height 26
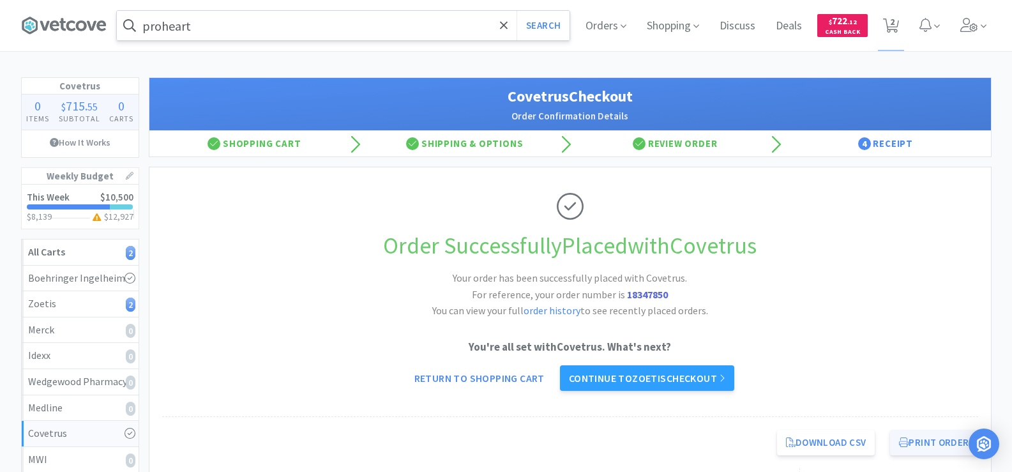
click at [932, 445] on button "Print Order" at bounding box center [933, 443] width 87 height 26
click at [691, 373] on link "Continue to Zoetis checkout" at bounding box center [647, 378] width 174 height 26
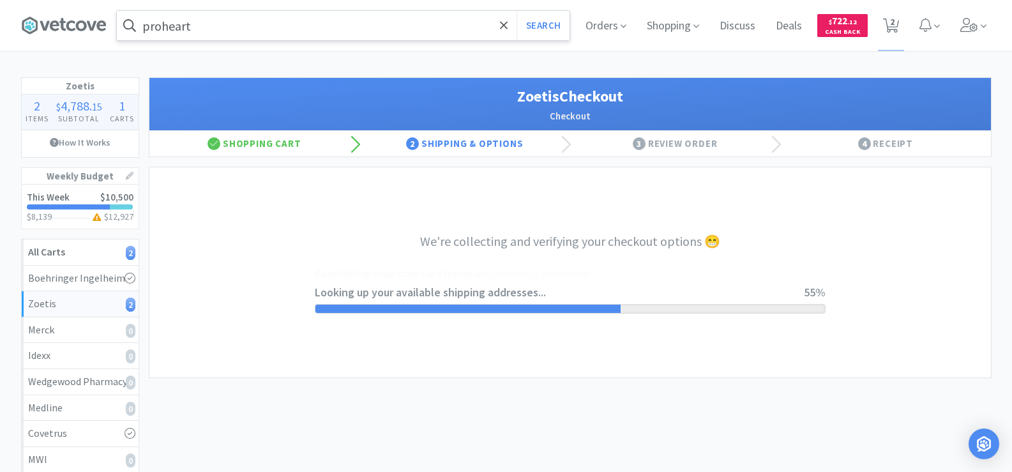
select select "invoice"
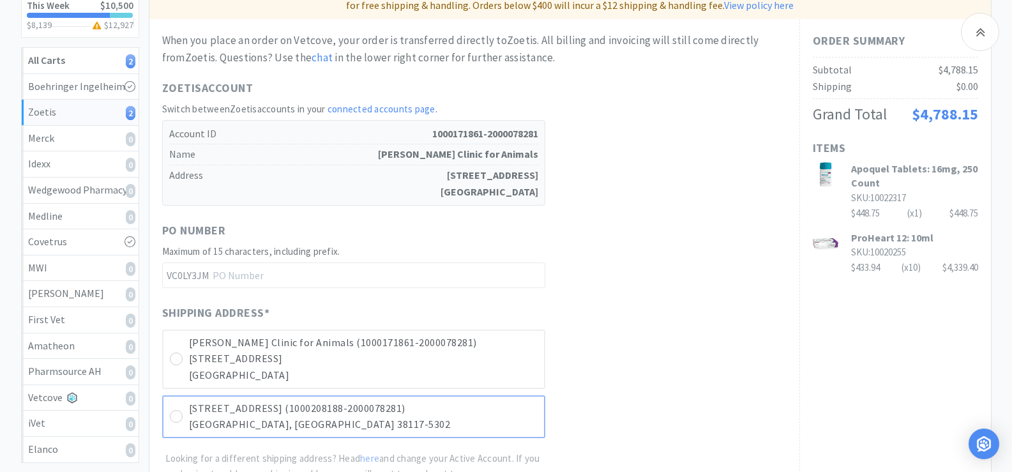
scroll to position [319, 0]
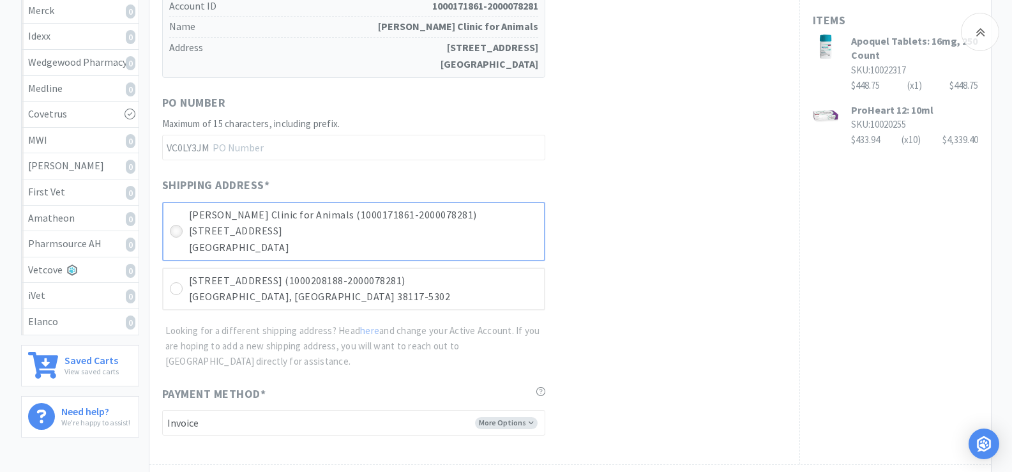
click at [180, 234] on icon at bounding box center [176, 232] width 10 height 10
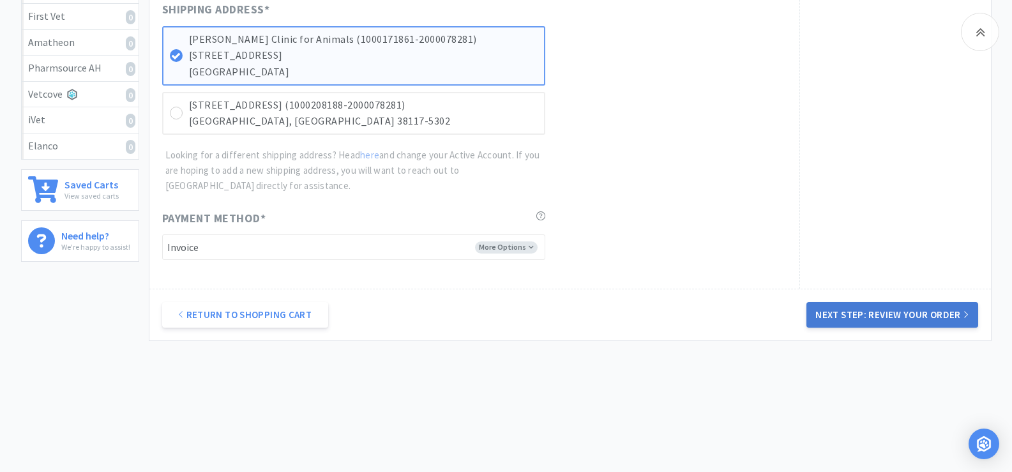
click at [889, 315] on button "Next Step: Review Your Order" at bounding box center [891, 315] width 171 height 26
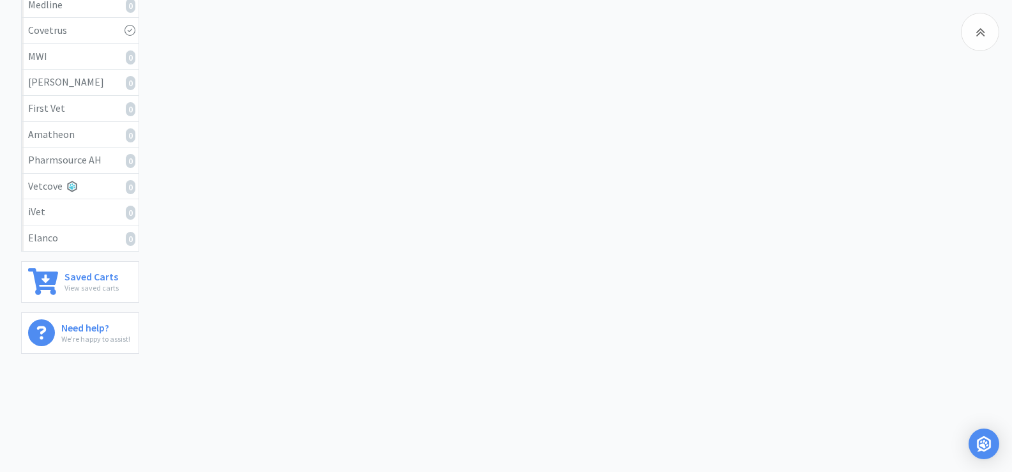
scroll to position [0, 0]
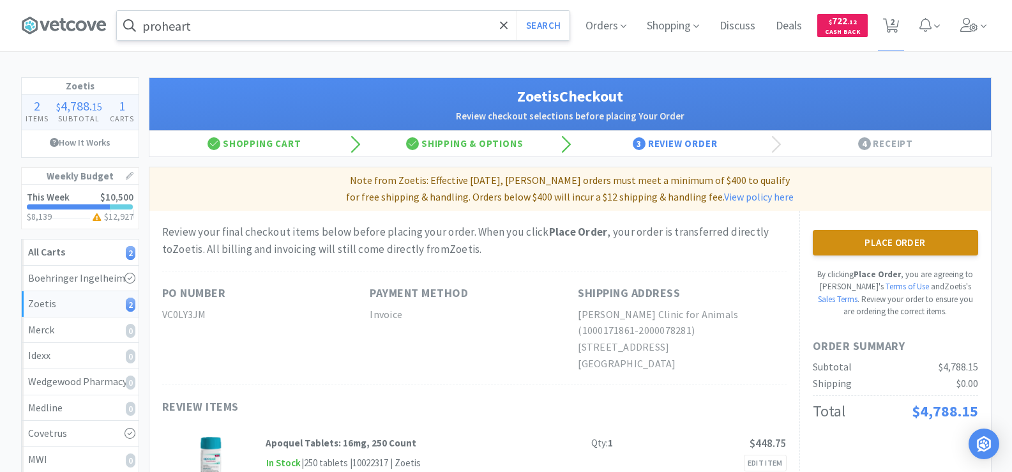
click at [901, 241] on button "Place Order" at bounding box center [895, 243] width 165 height 26
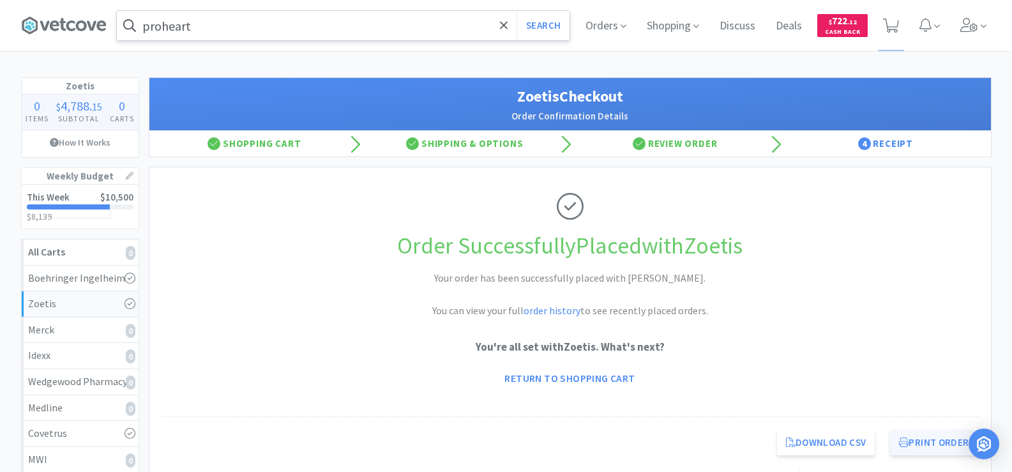
click at [921, 445] on button "Print Order" at bounding box center [933, 443] width 87 height 26
